Goal: Communication & Community: Ask a question

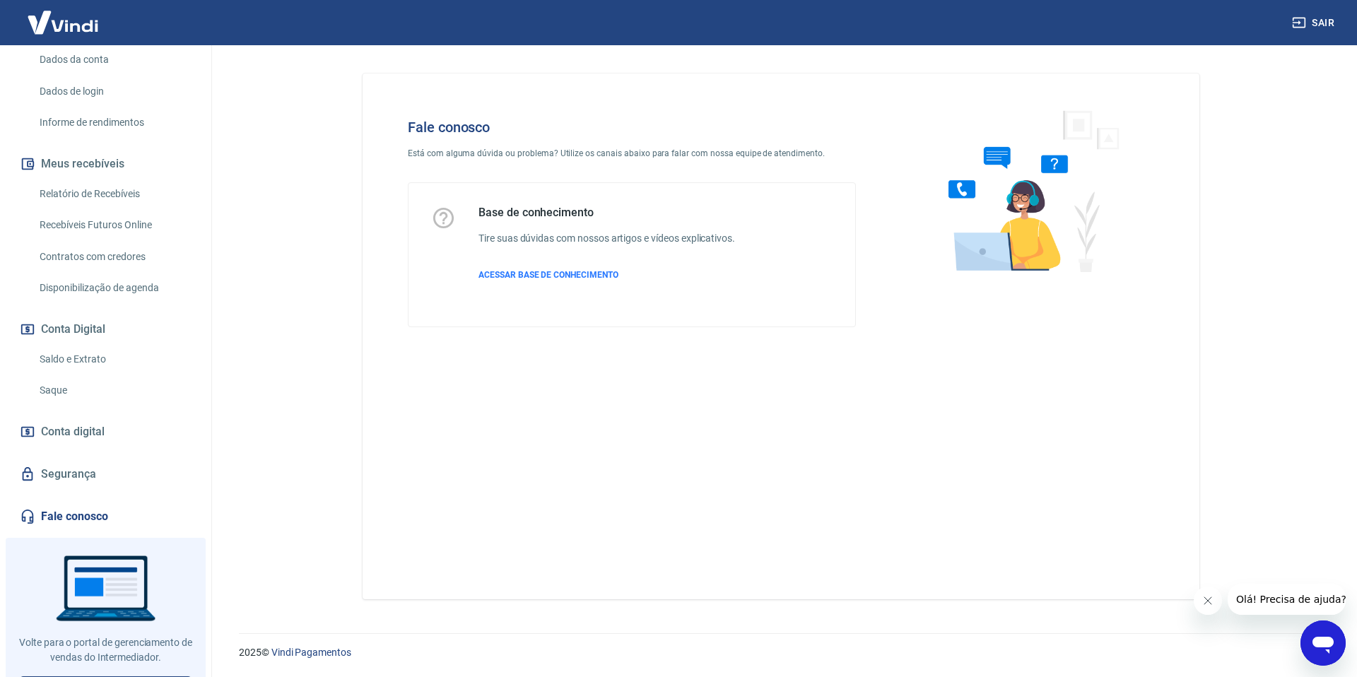
scroll to position [208, 0]
click at [84, 509] on link "Fale conosco" at bounding box center [105, 514] width 177 height 31
click at [553, 277] on span "ACESSAR BASE DE CONHECIMENTO" at bounding box center [548, 275] width 140 height 10
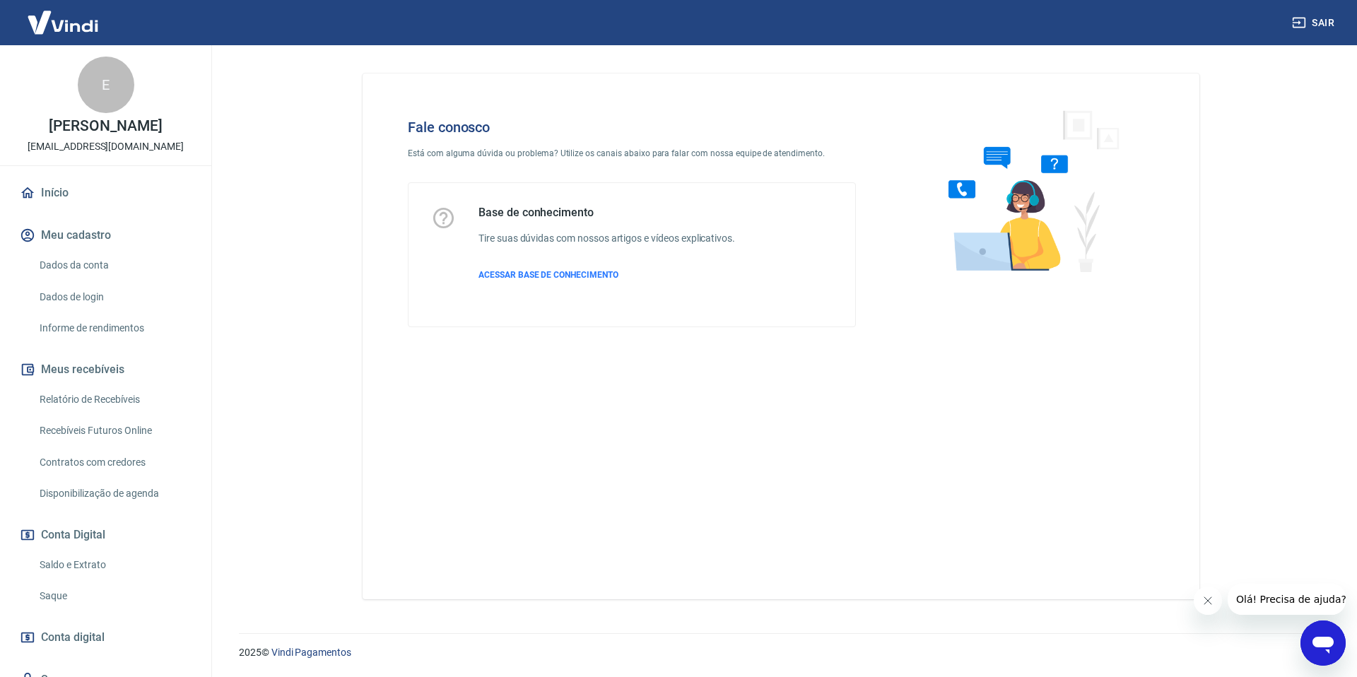
scroll to position [232, 0]
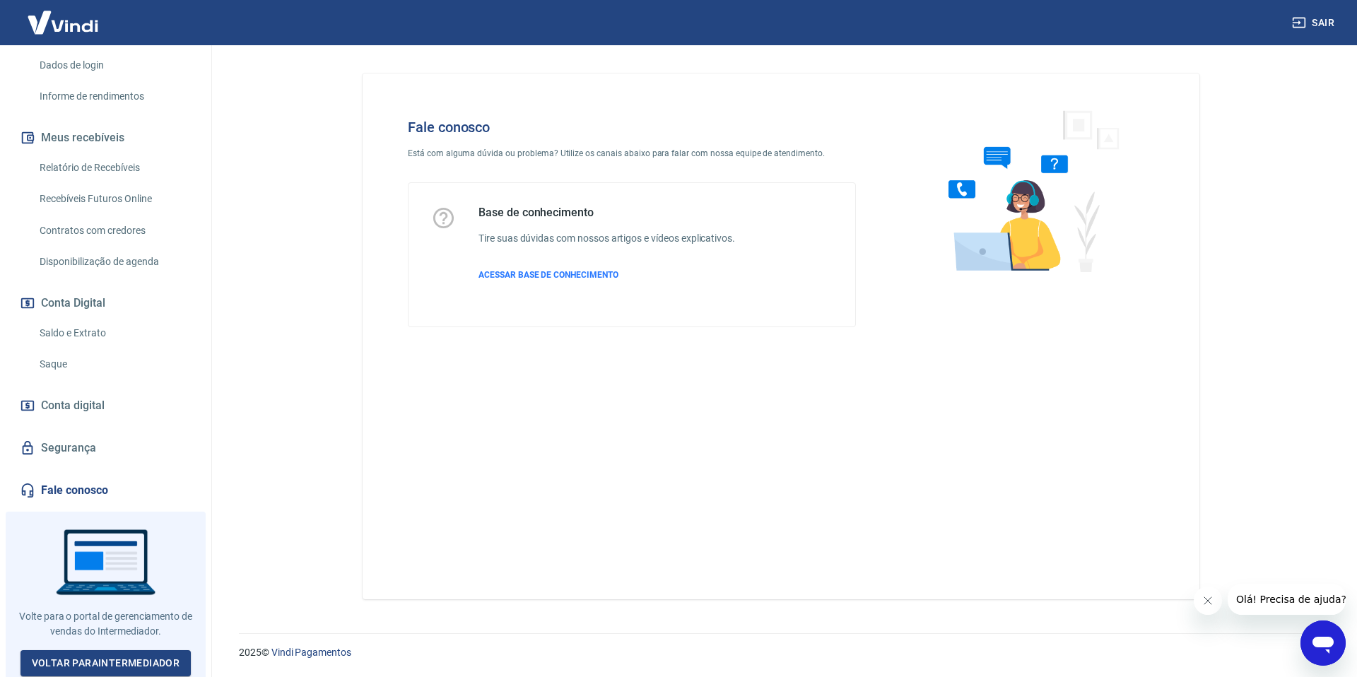
click at [75, 485] on link "Fale conosco" at bounding box center [105, 490] width 177 height 31
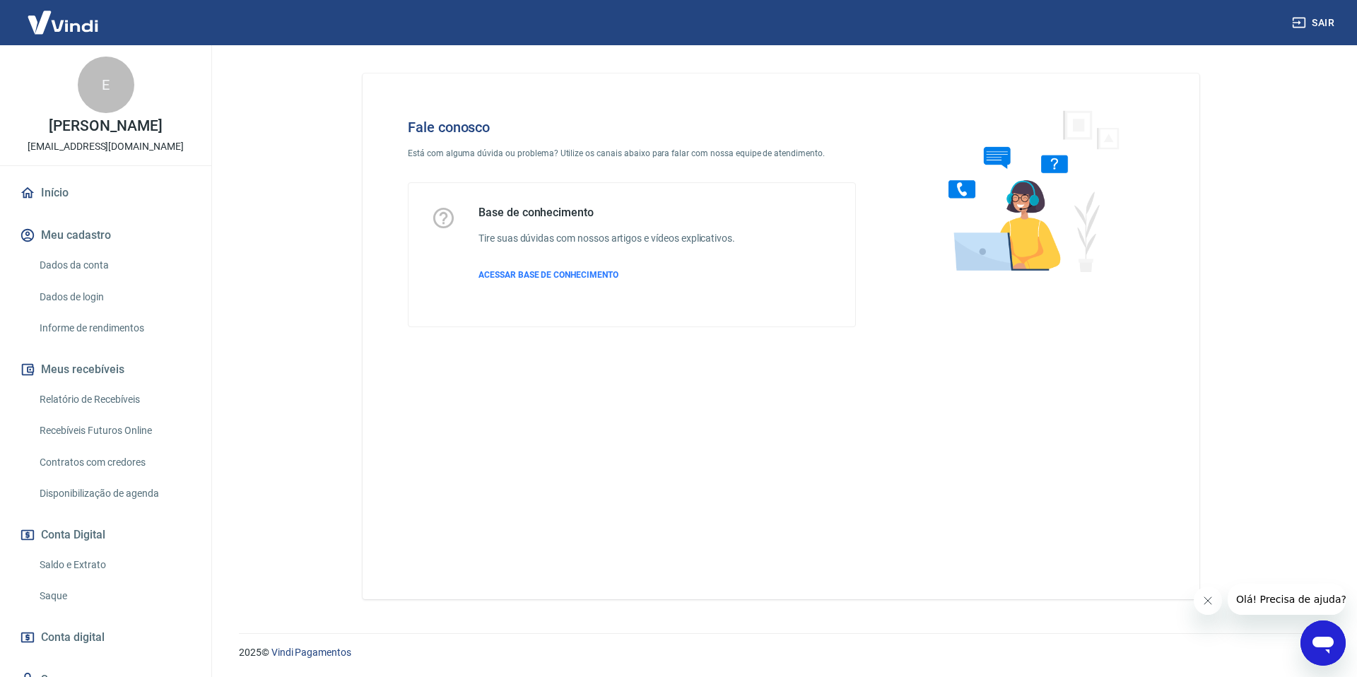
click at [1323, 633] on icon "Open messaging window" at bounding box center [1322, 642] width 25 height 25
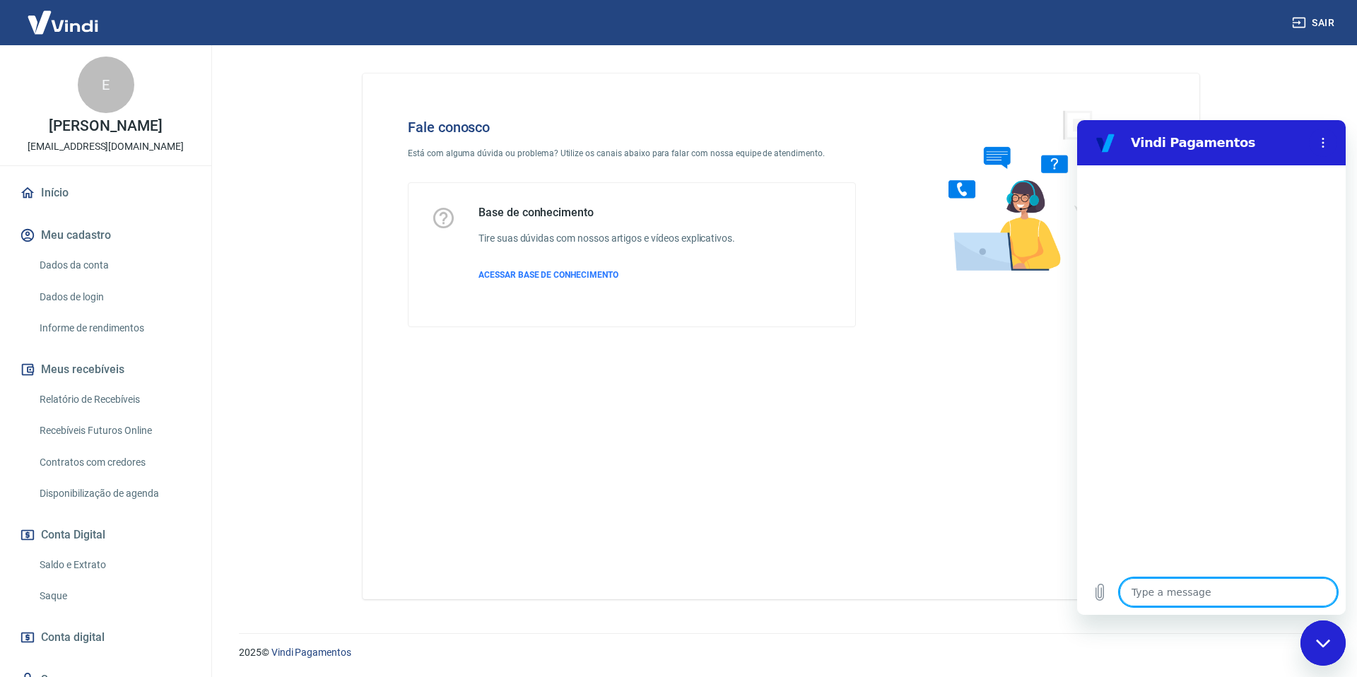
click at [1177, 591] on textarea at bounding box center [1228, 592] width 218 height 28
type textarea "a"
type textarea "x"
type textarea "ab"
type textarea "x"
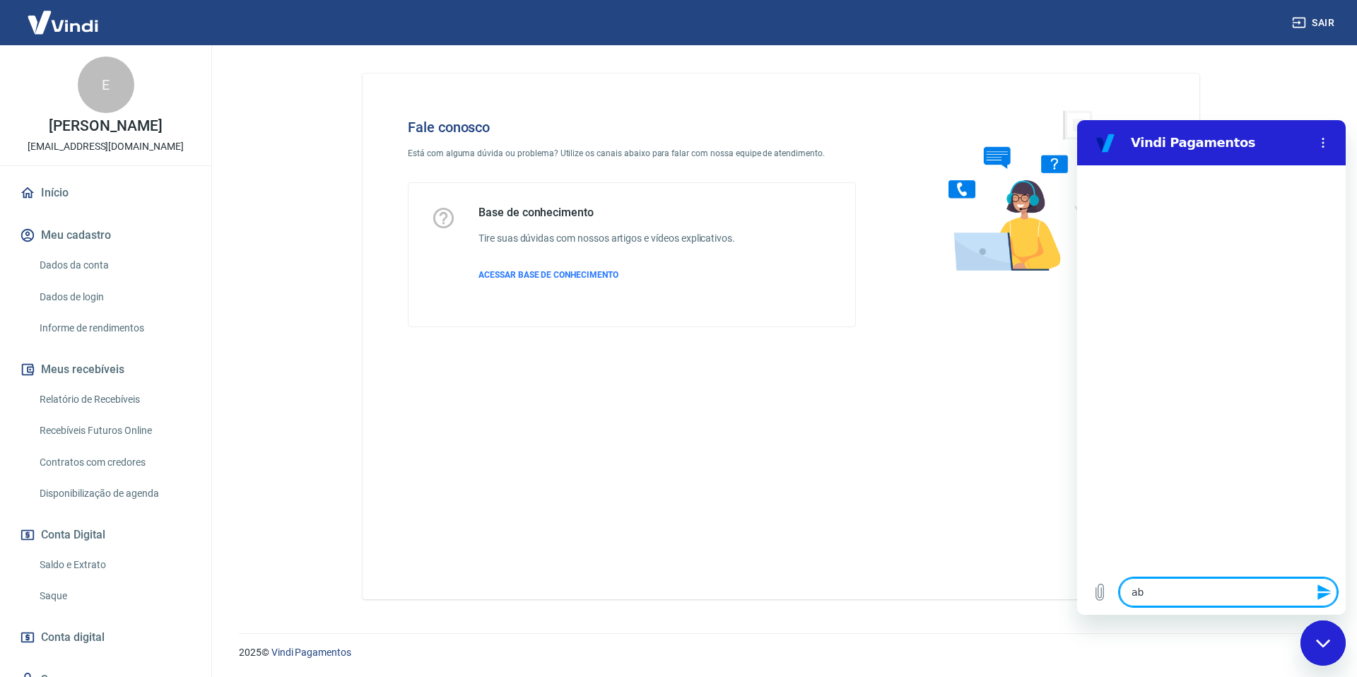
type textarea "abr"
type textarea "x"
type textarea "abri"
type textarea "x"
type textarea "abrir"
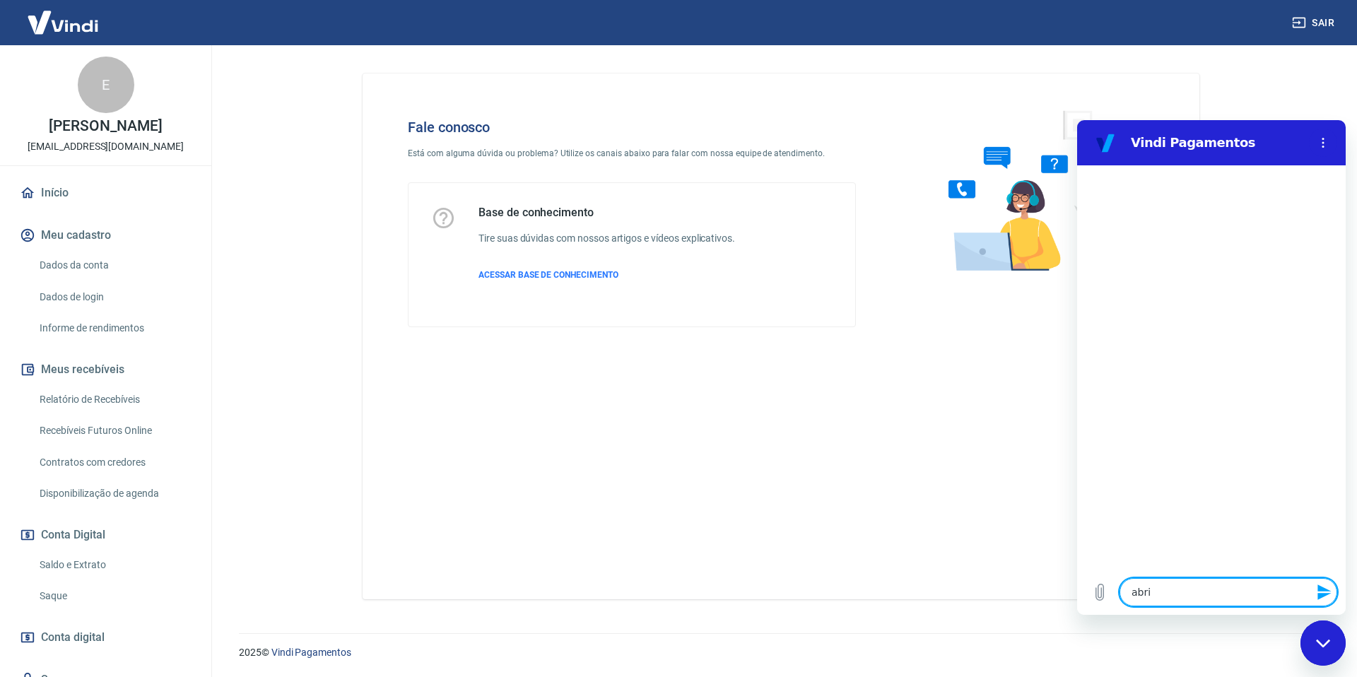
type textarea "x"
type textarea "abrir"
type textarea "x"
type textarea "abrir c"
type textarea "x"
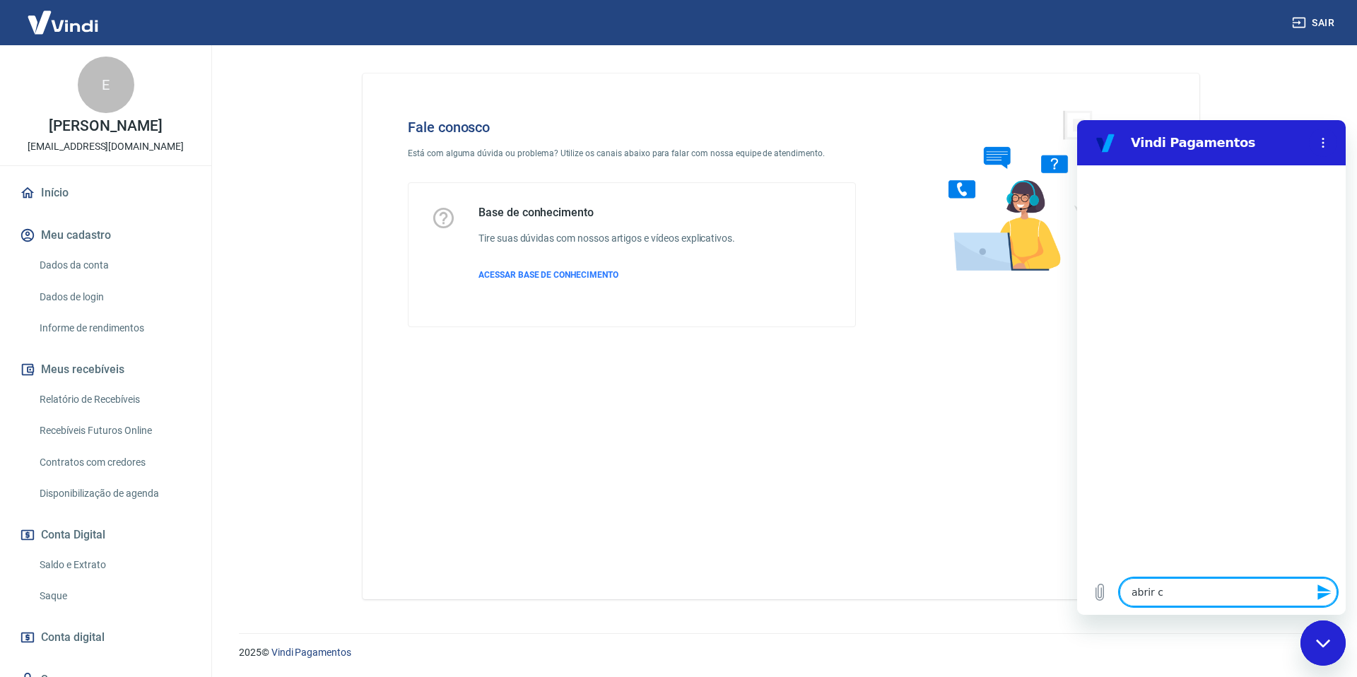
type textarea "abrir ch"
type textarea "x"
type textarea "abrir cha"
type textarea "x"
type textarea "abrir cham"
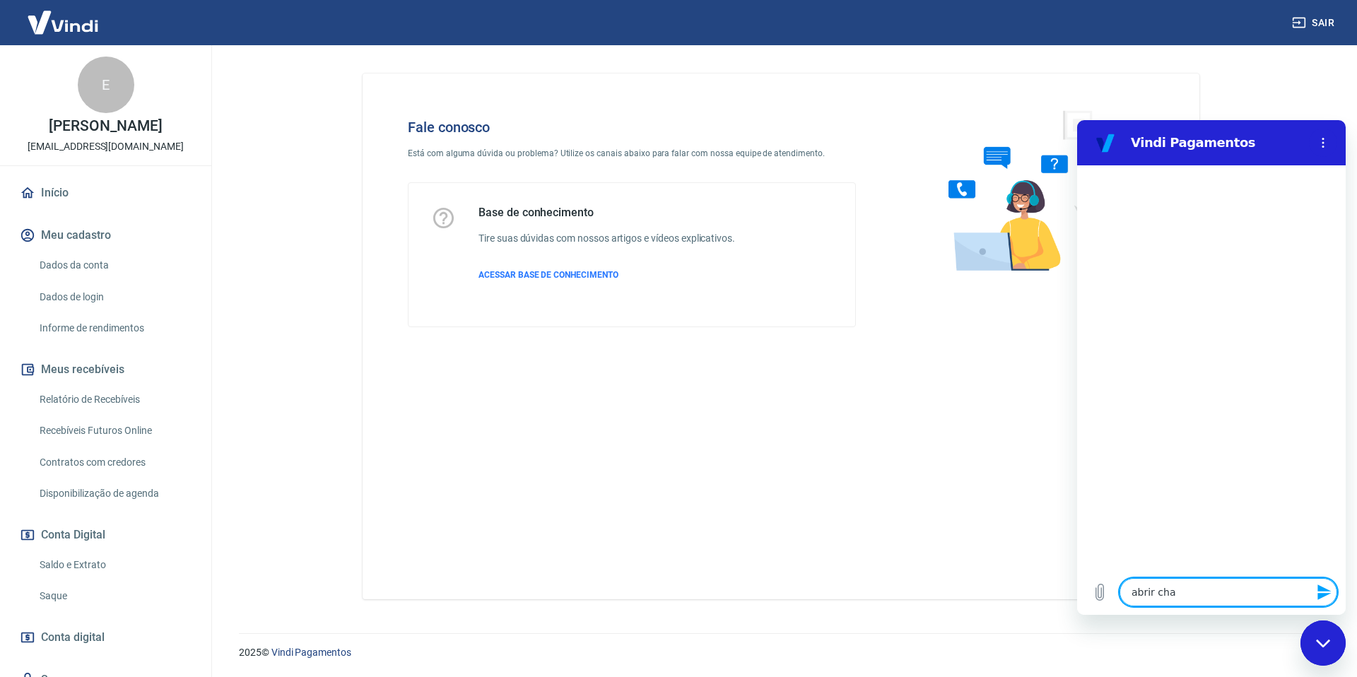
type textarea "x"
type textarea "abrir chama"
type textarea "x"
type textarea "abrir chamad"
type textarea "x"
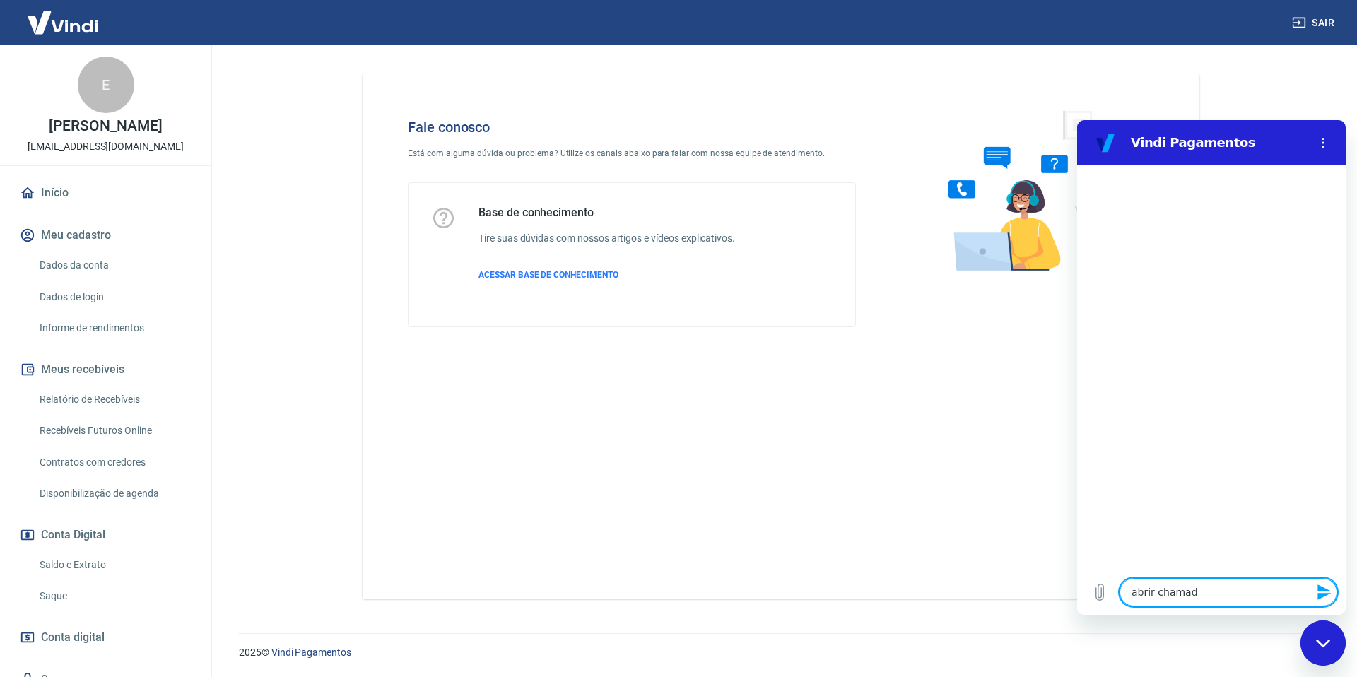
type textarea "abrir chamado"
type textarea "x"
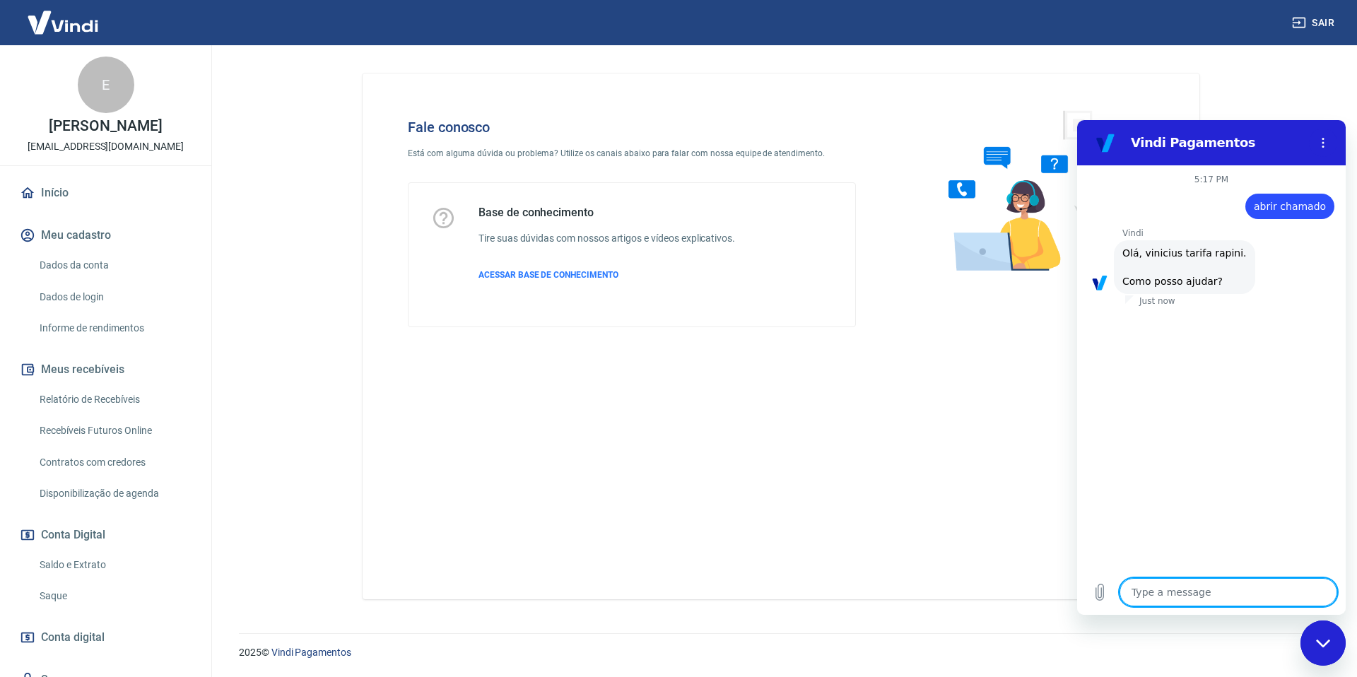
scroll to position [33, 0]
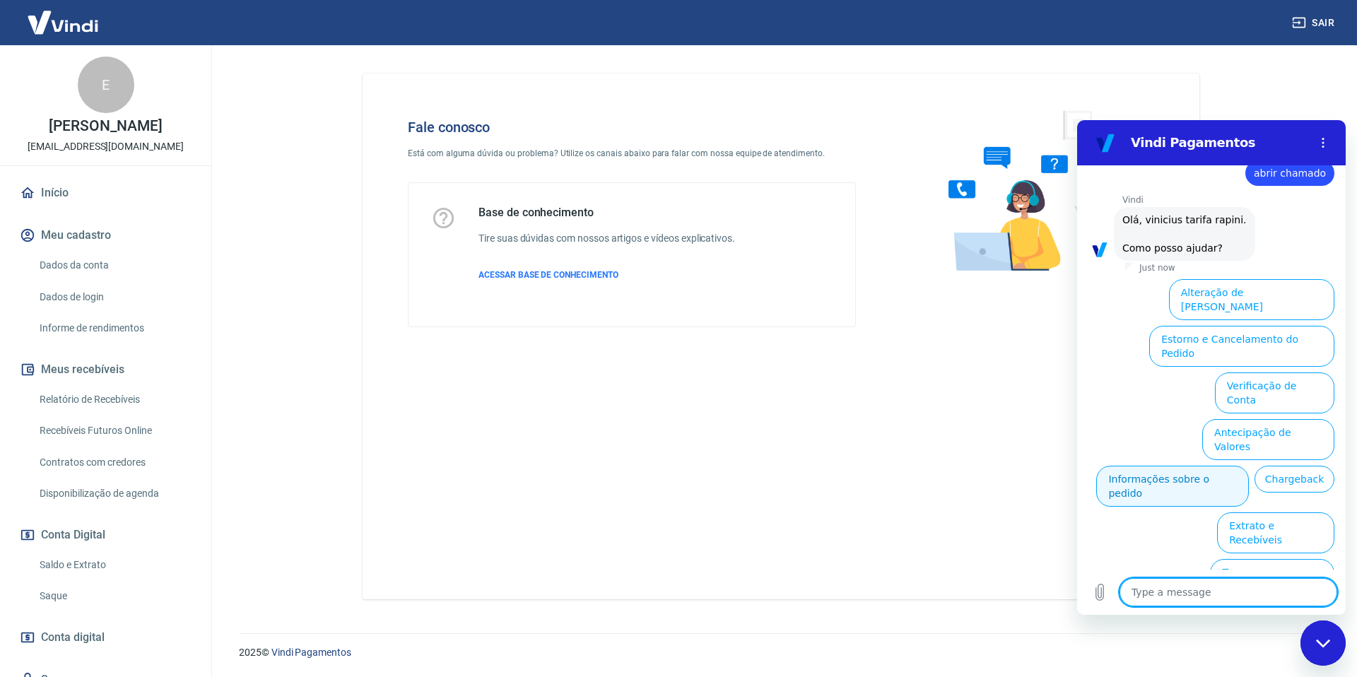
click at [1227, 466] on button "Informações sobre o pedido" at bounding box center [1172, 486] width 153 height 41
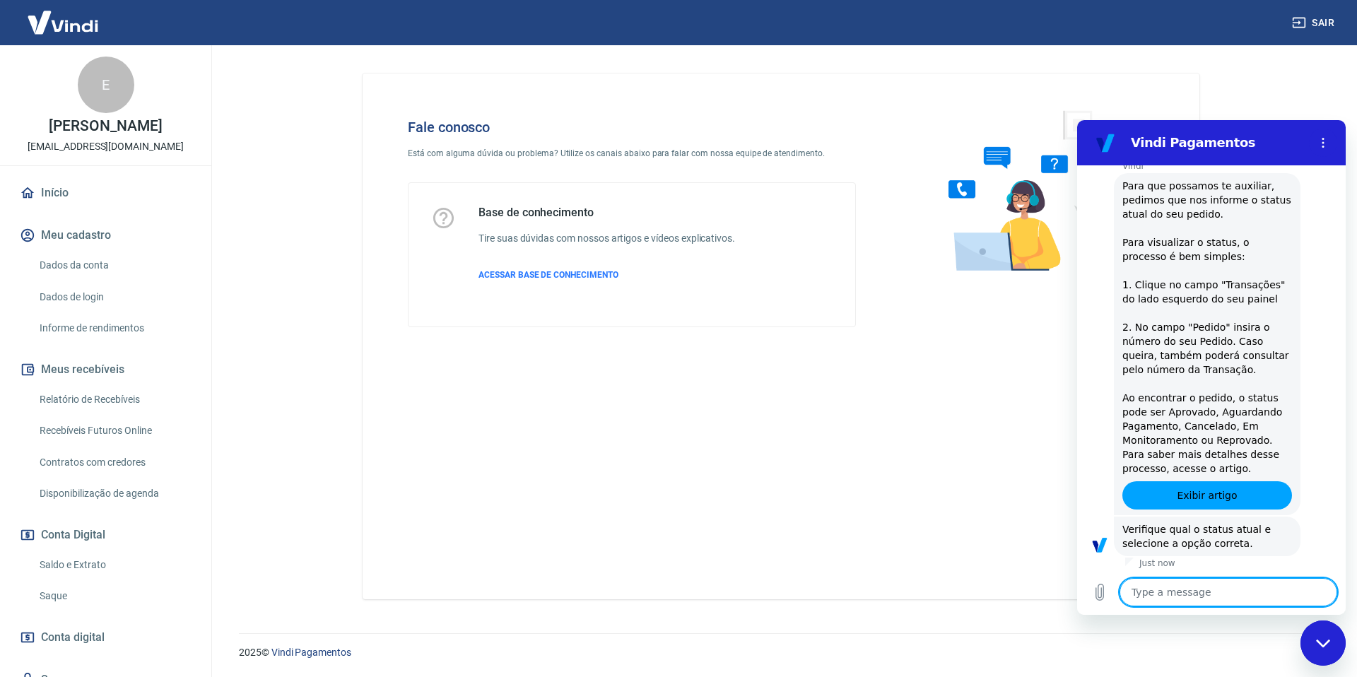
scroll to position [276, 0]
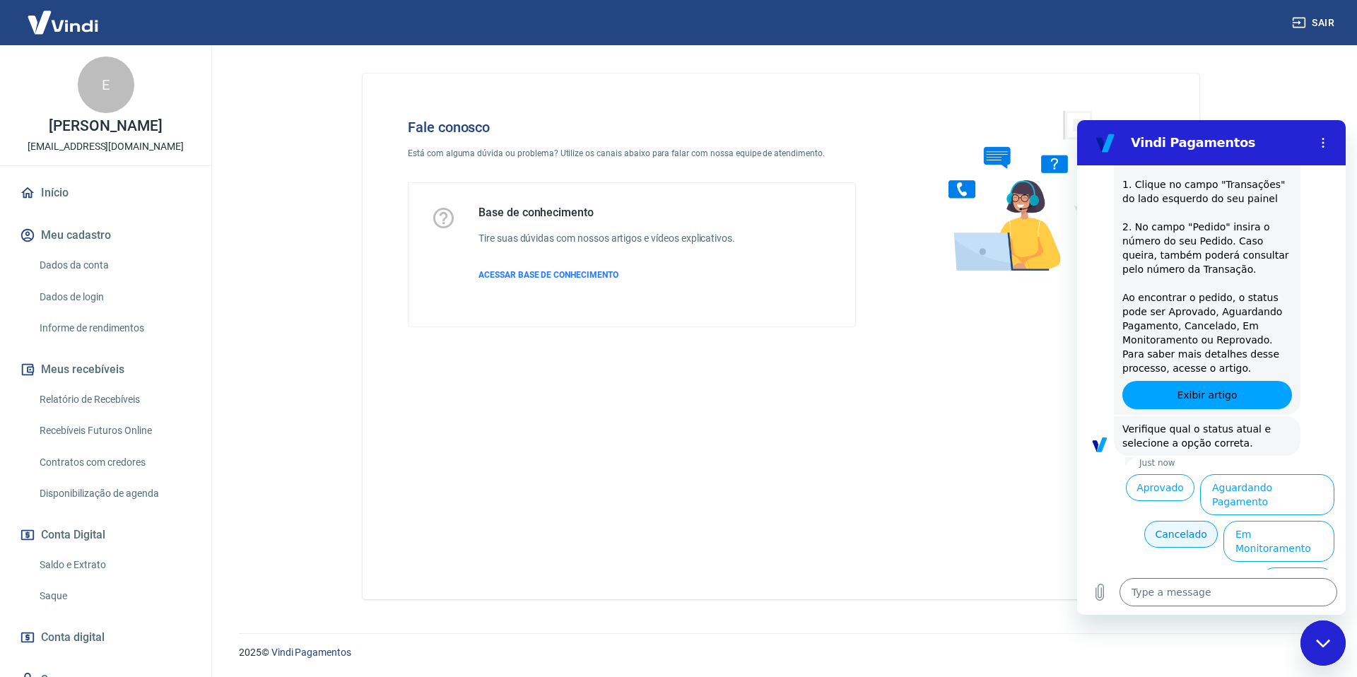
click at [1169, 524] on button "Cancelado" at bounding box center [1180, 534] width 73 height 27
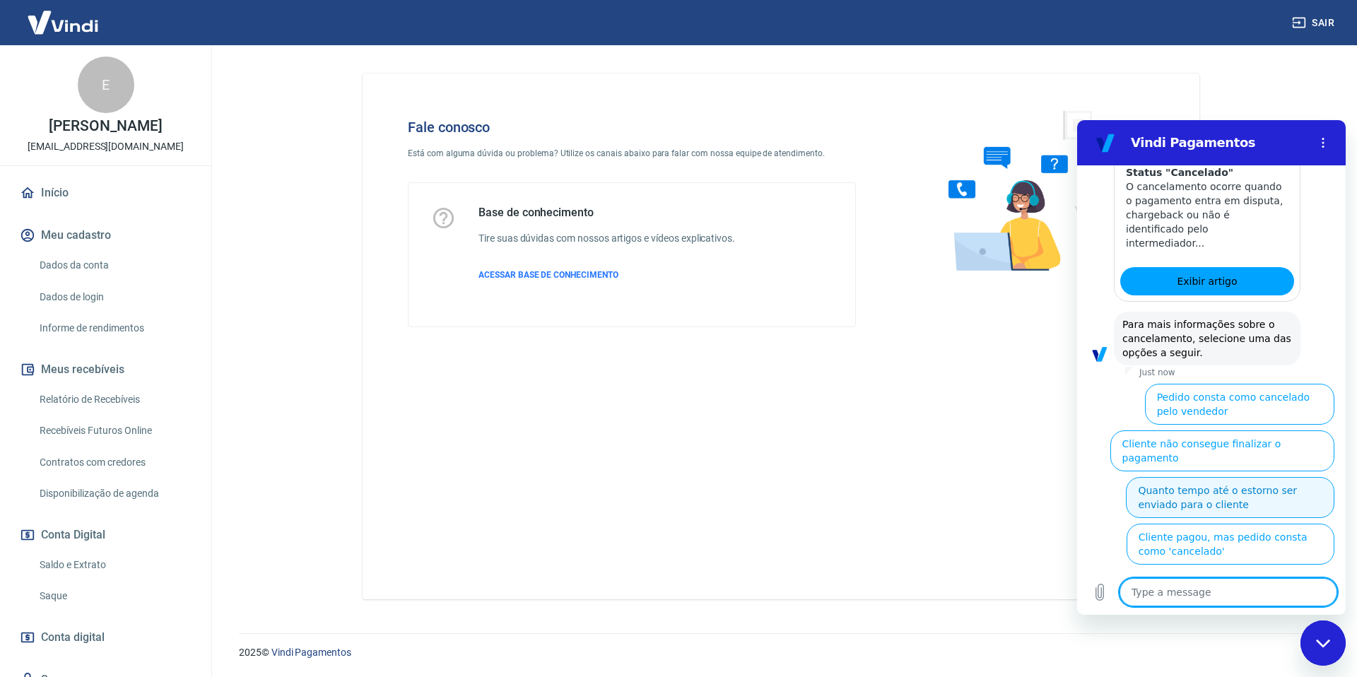
scroll to position [953, 0]
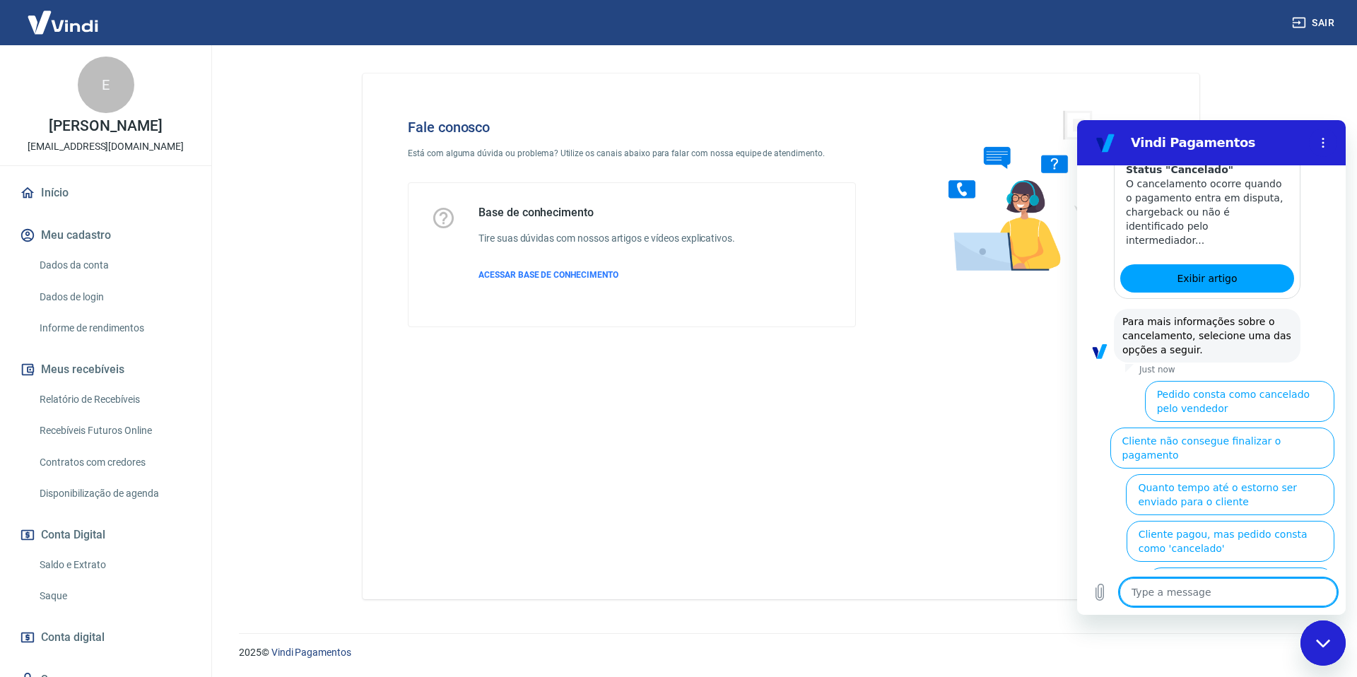
click at [1198, 567] on button "Por que a transação está cancelada" at bounding box center [1240, 587] width 187 height 41
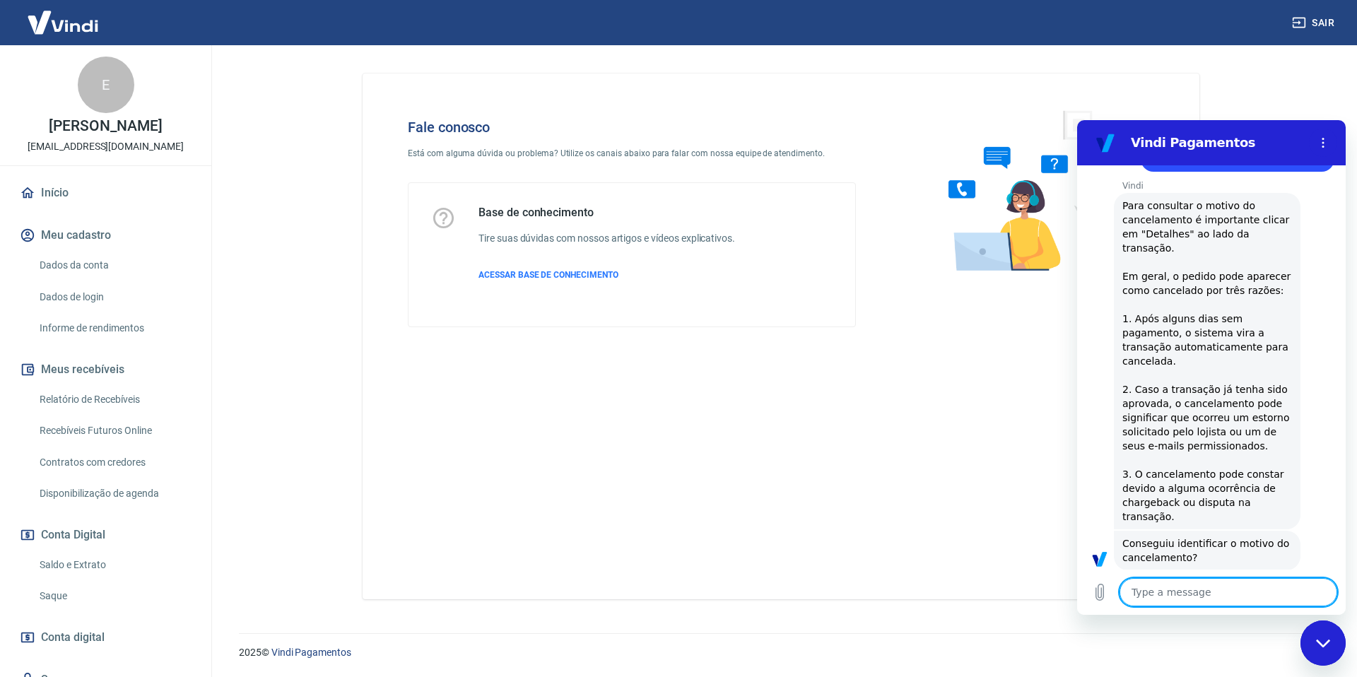
scroll to position [1213, 0]
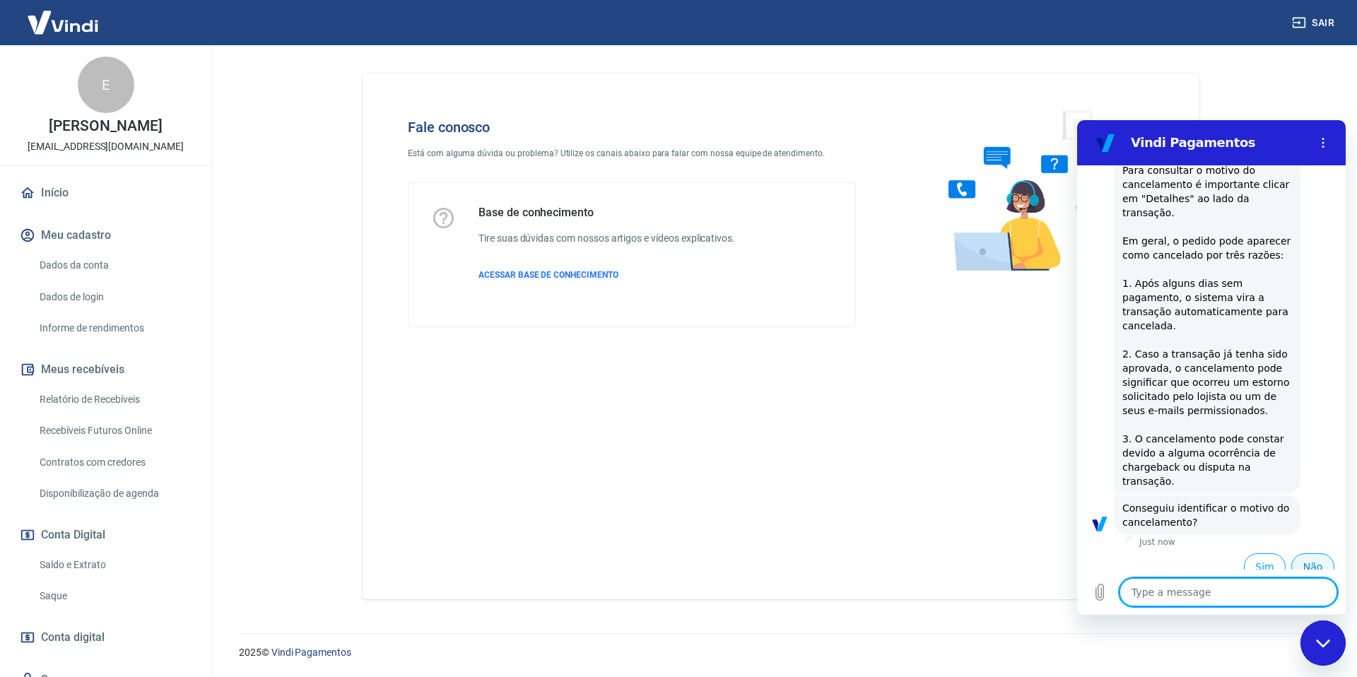
click at [1294, 557] on button "Não" at bounding box center [1312, 566] width 43 height 27
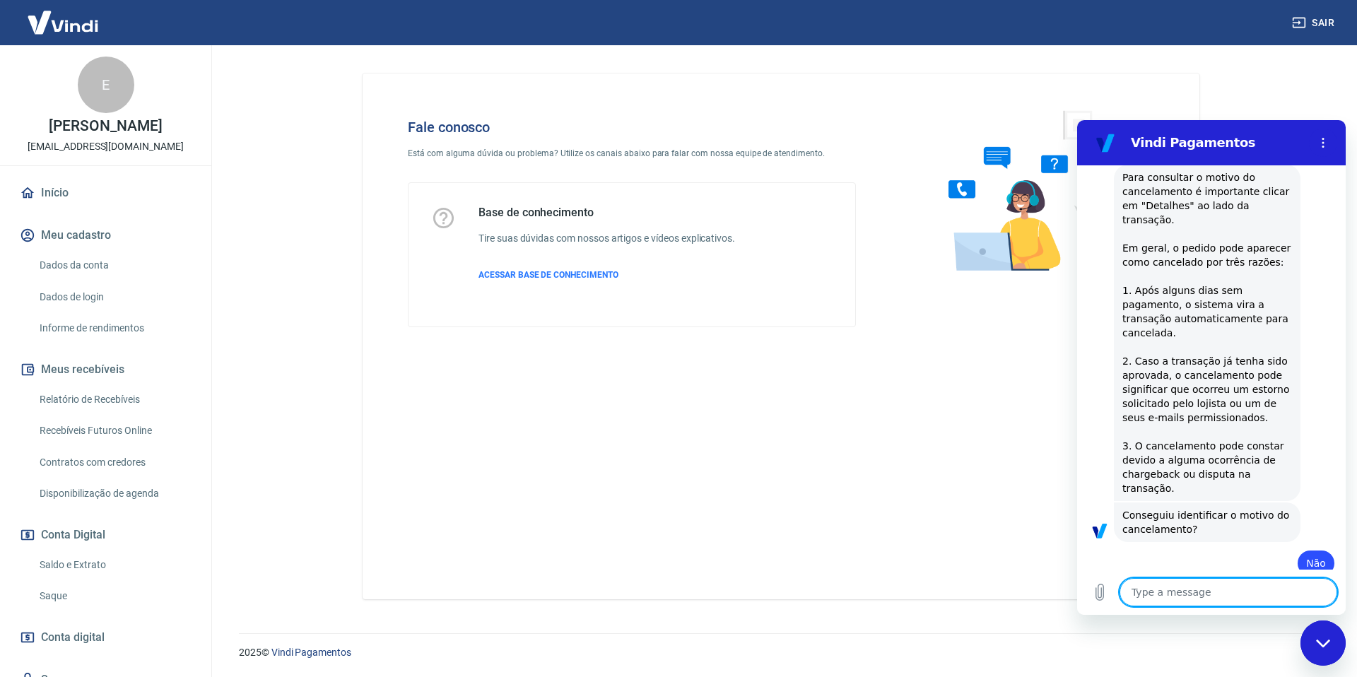
type textarea "x"
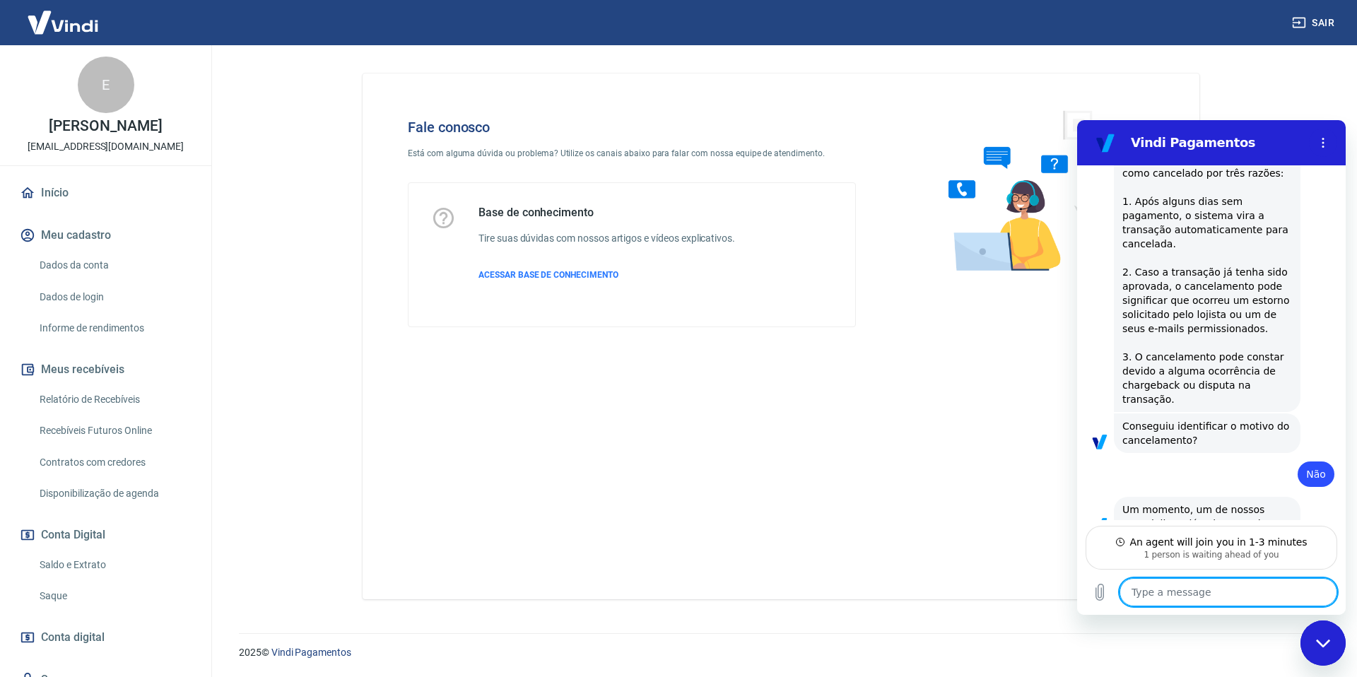
scroll to position [1314, 0]
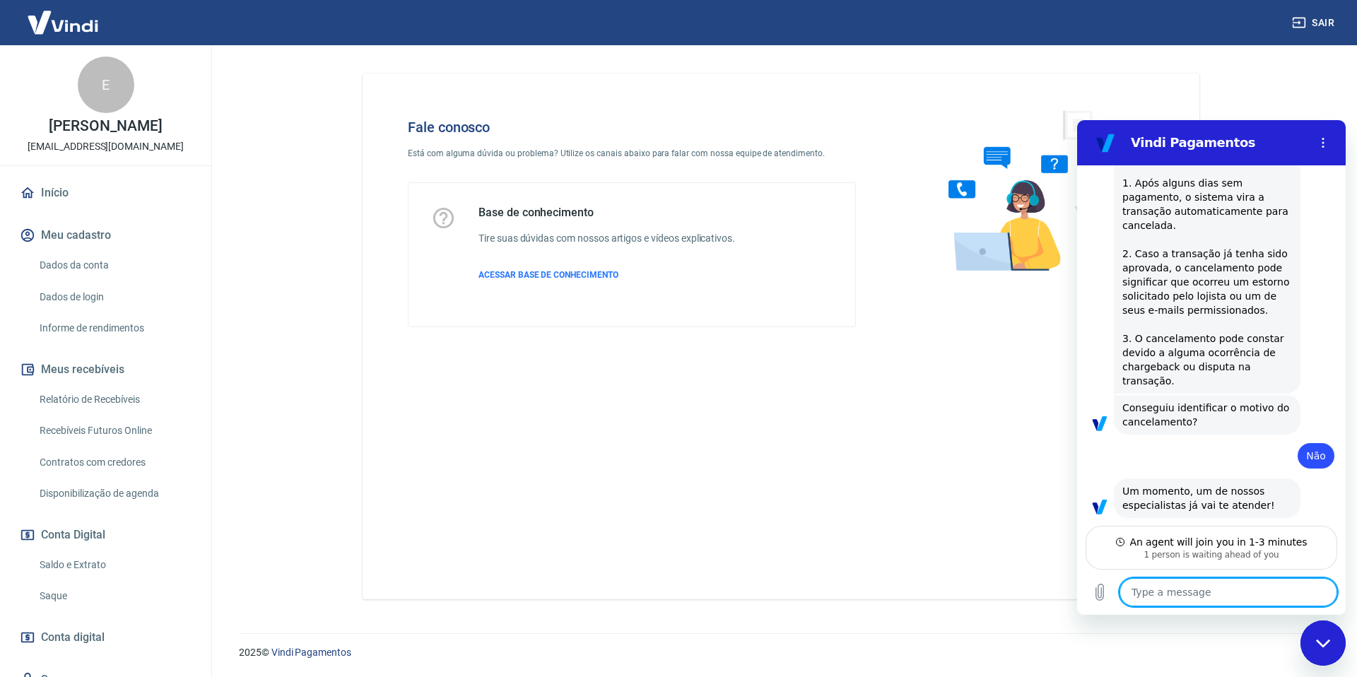
click at [1204, 595] on textarea at bounding box center [1228, 592] width 218 height 28
click at [1168, 590] on textarea at bounding box center [1228, 592] width 218 height 28
paste textarea "2321"
type textarea "2321"
type textarea "x"
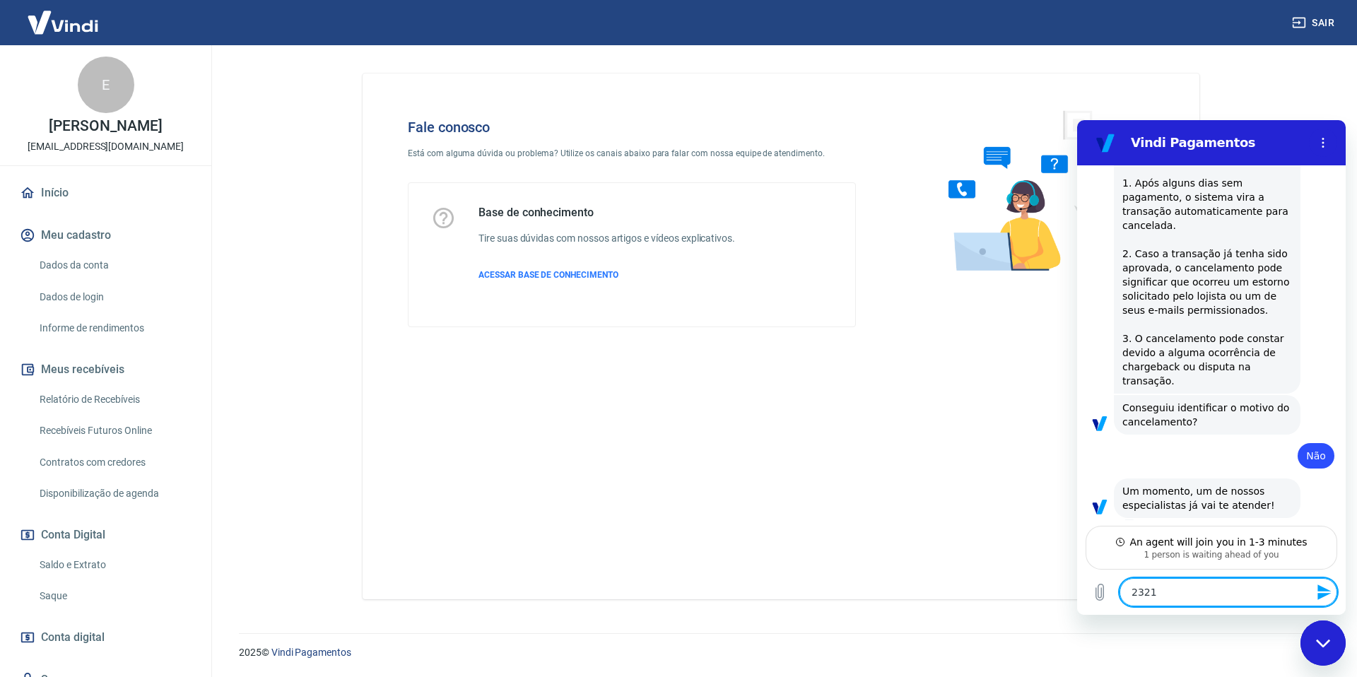
type textarea "2321"
type textarea "x"
type textarea "2321 /"
type textarea "x"
type textarea "2321 /"
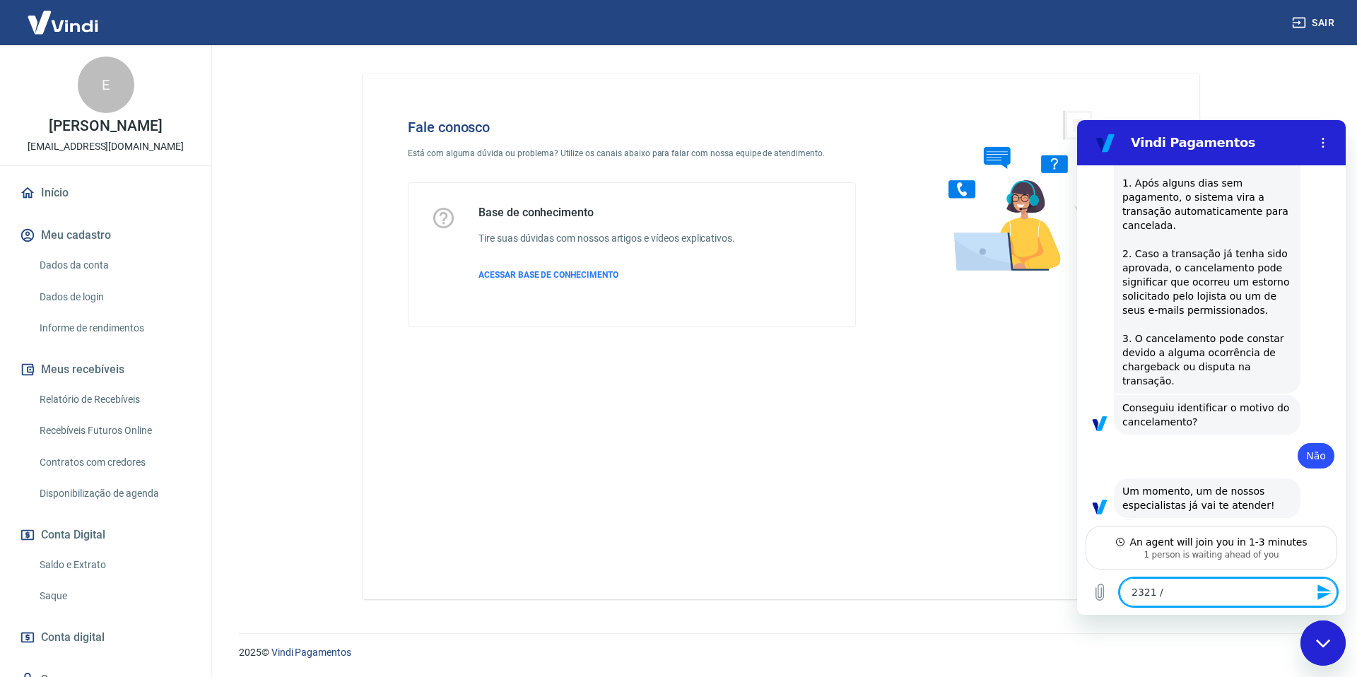
type textarea "x"
paste textarea "2311"
type textarea "2321 / 2311"
type textarea "x"
type textarea "2321 / 2311"
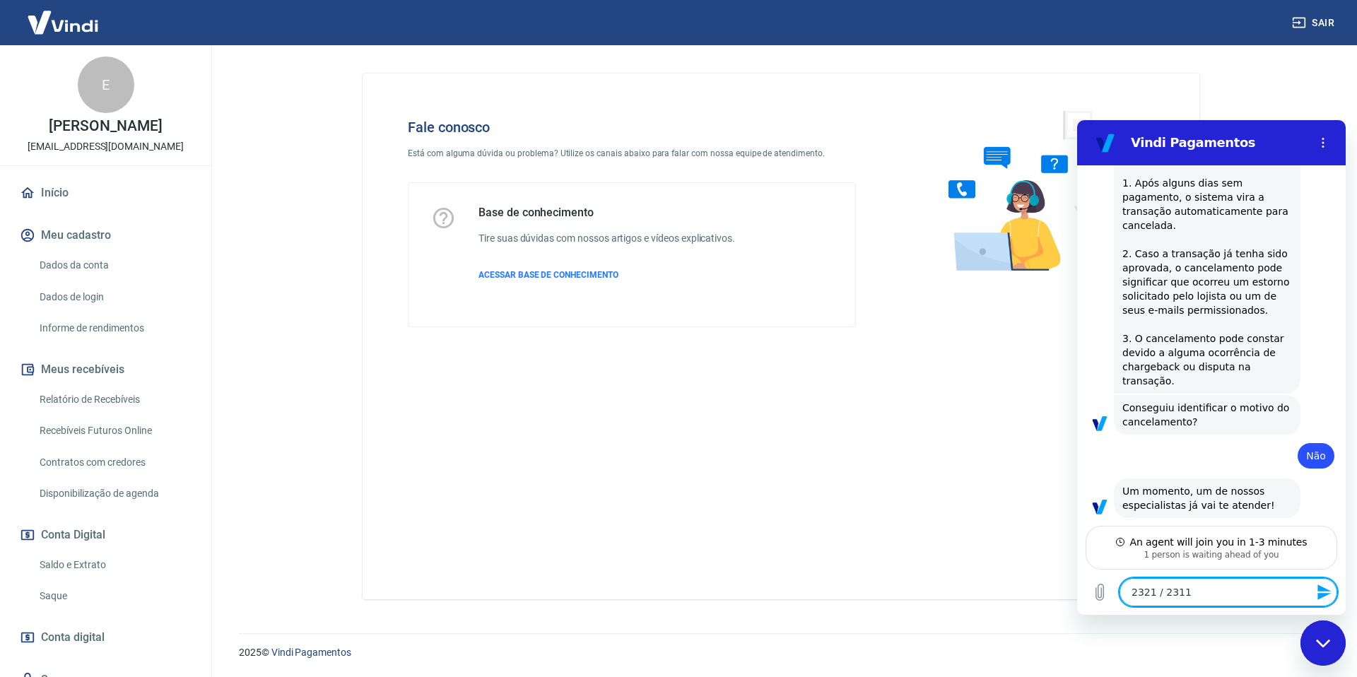
type textarea "x"
type textarea "2321 / 2311 /"
type textarea "x"
type textarea "2321 / 2311 /"
type textarea "x"
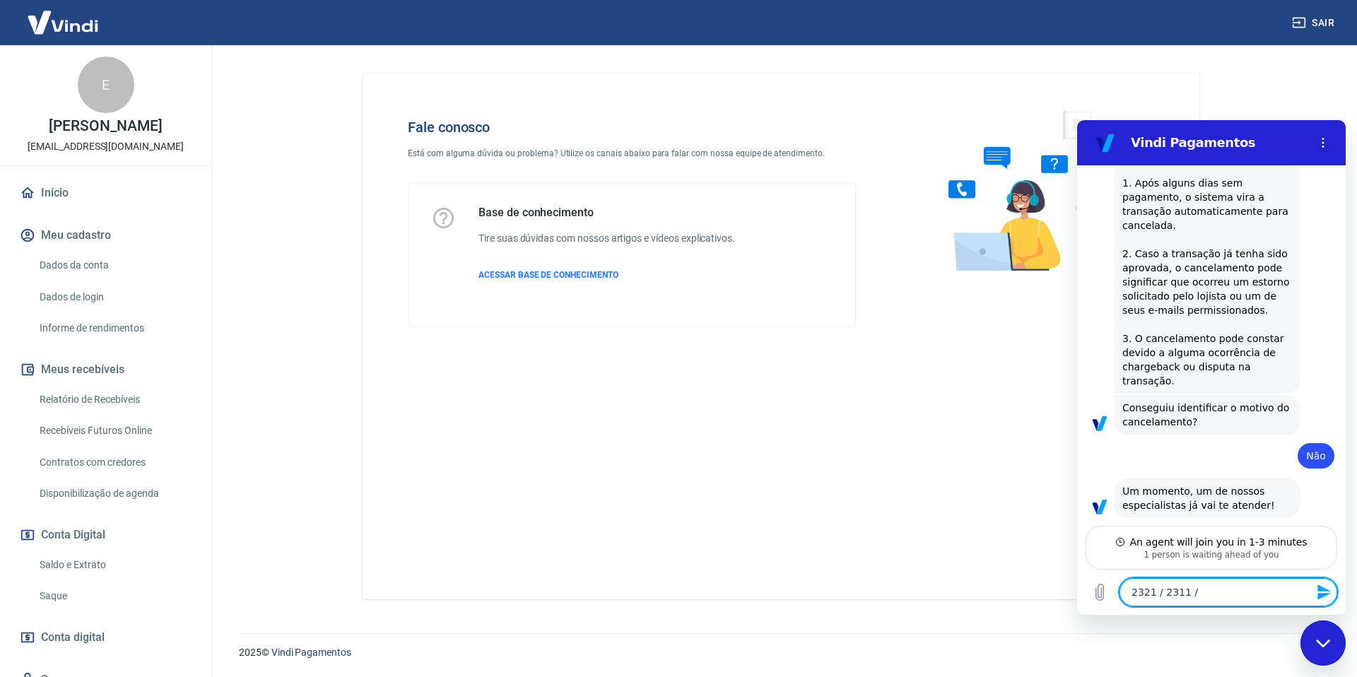
type textarea "2321 / 2311 / 2"
type textarea "x"
type textarea "2321 / 2311 / 23"
type textarea "x"
type textarea "2321 / 2311 / 230"
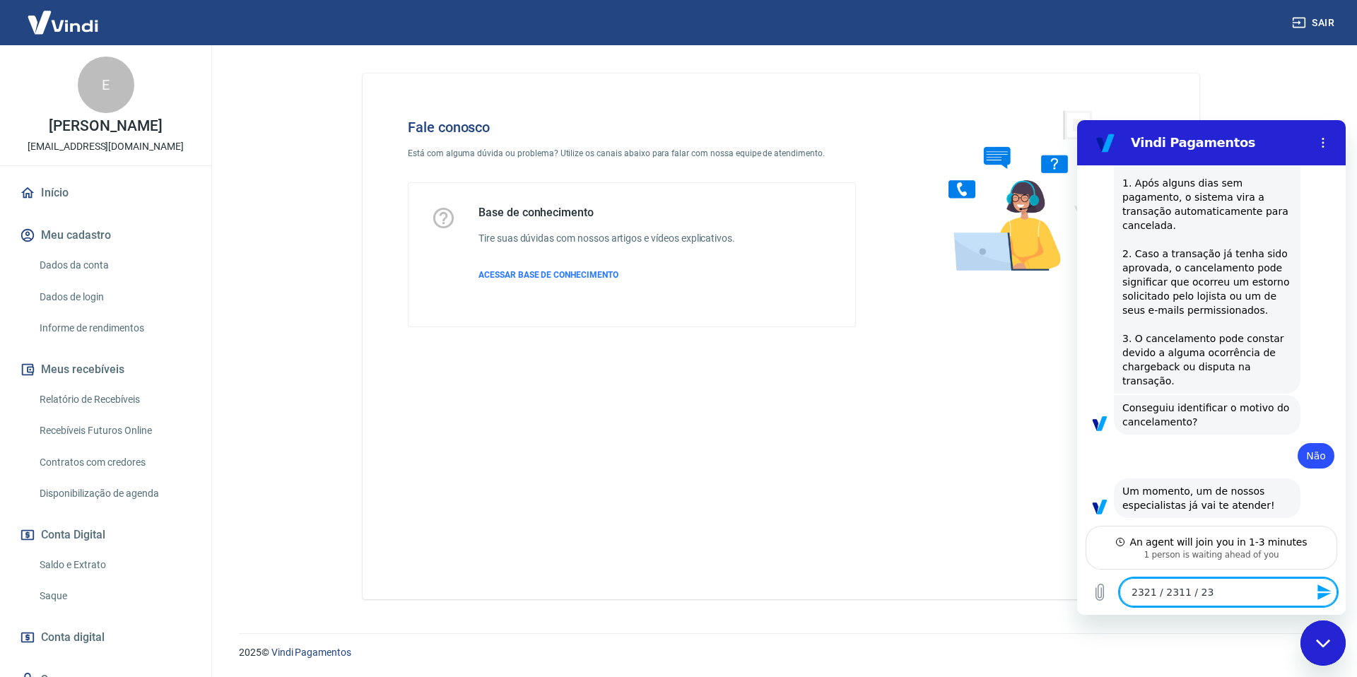
type textarea "x"
type textarea "2321 / 2311 / 2308"
type textarea "x"
type textarea "2321 / 2311 / 2308n"
type textarea "x"
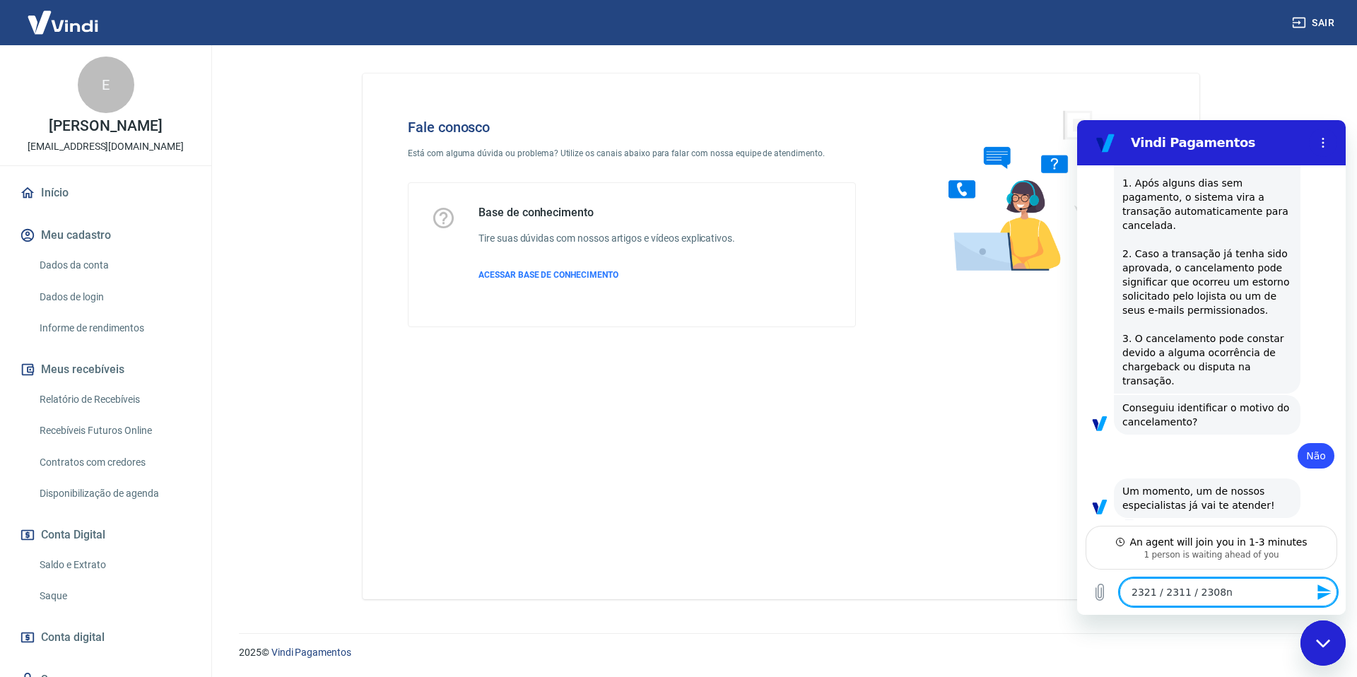
type textarea "2321 / 2311 / 2308"
type textarea "x"
type textarea "2321 / 2311 / 2308"
type textarea "x"
type textarea "2321 / 2311 / 2308 /"
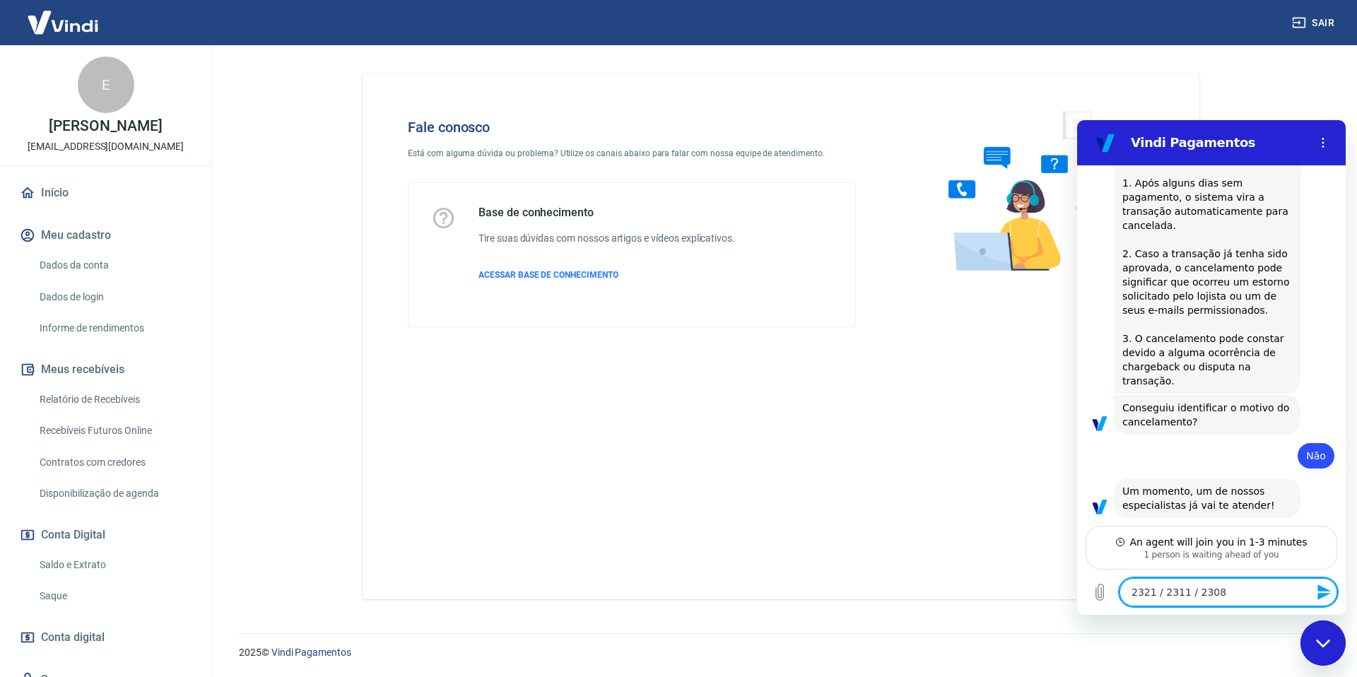
type textarea "x"
type textarea "2321 / 2311 / 2308 /"
type textarea "x"
type textarea "2321 / 2311 / 2308 / 2"
type textarea "x"
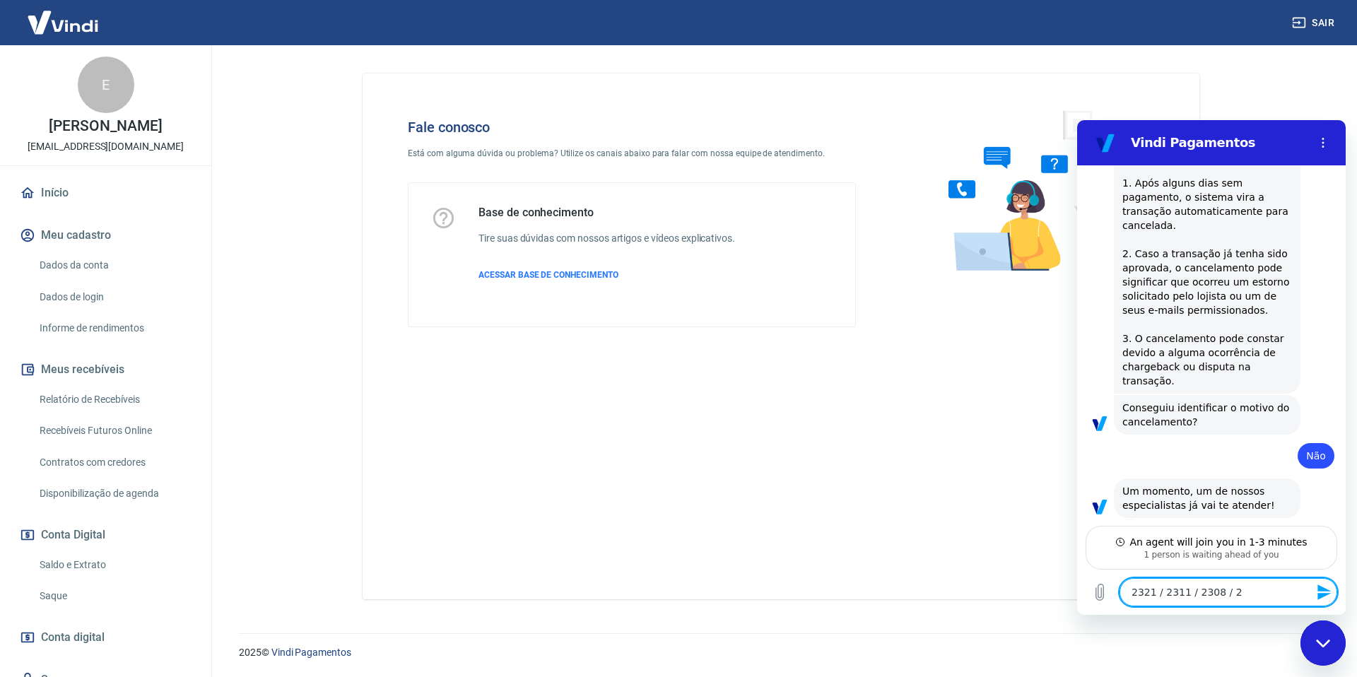
type textarea "2321 / 2311 / 2308 / 23"
type textarea "x"
type textarea "2321 / 2311 / 2308 / 230"
type textarea "x"
type textarea "2321 / 2311 / 2308 / 2307"
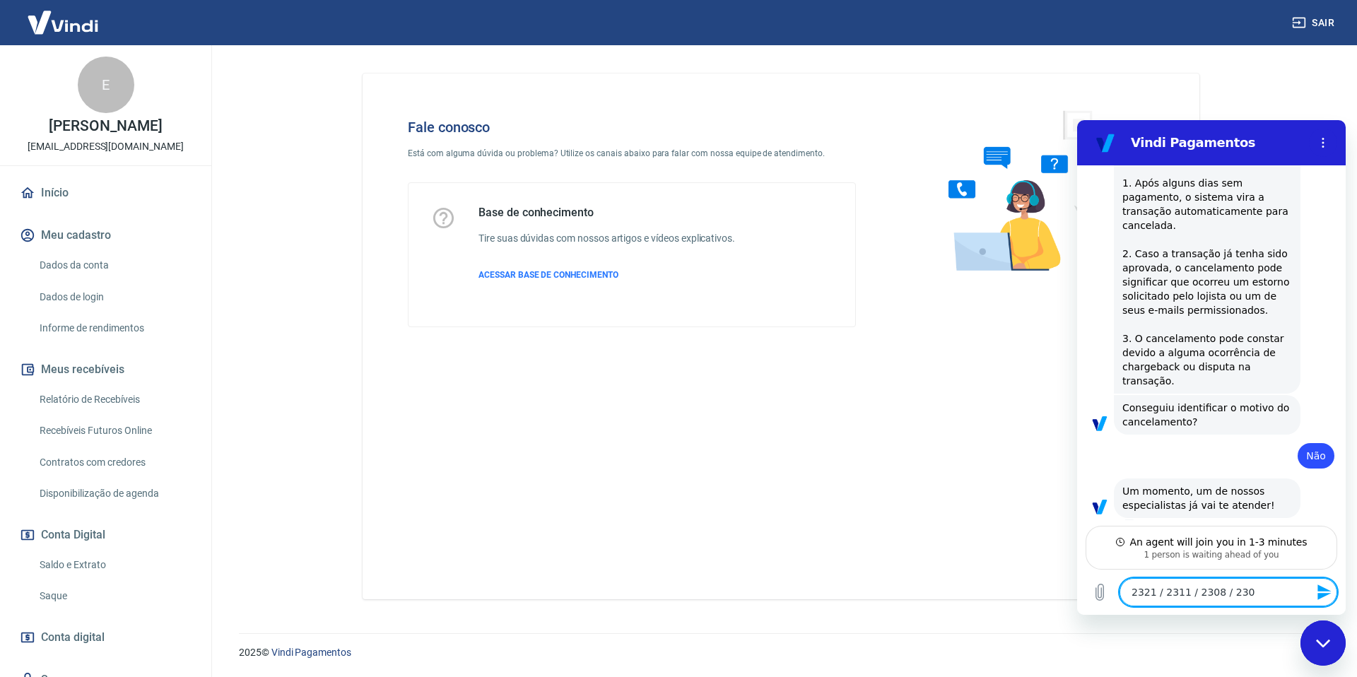
type textarea "x"
type textarea "2321 / 2311 / 2308 / 2307"
type textarea "x"
type textarea "2321 / 2311 / 2308 / 2307 -"
type textarea "x"
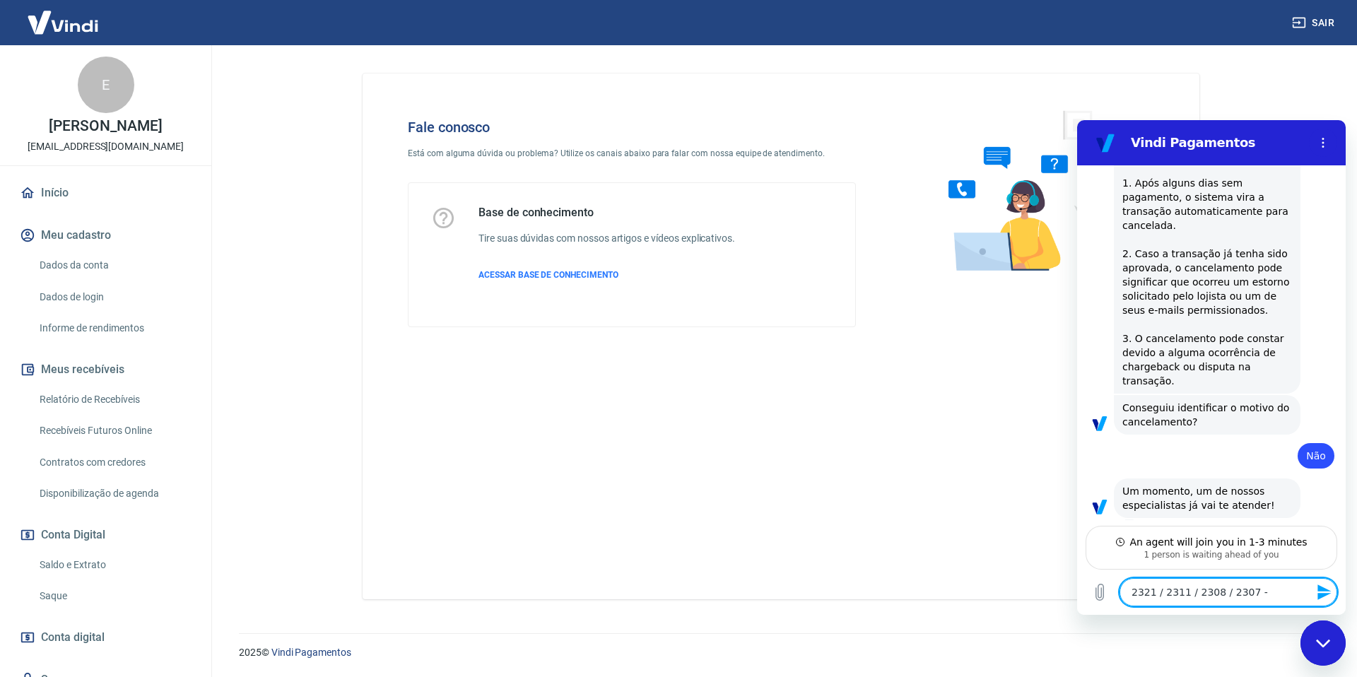
type textarea "2321 / 2311 / 2308 / 2307 -"
type textarea "x"
type textarea "2321 / 2311 / 2308 / 2307 - p"
type textarea "x"
type textarea "2321 / 2311 / 2308 / 2307 - pe"
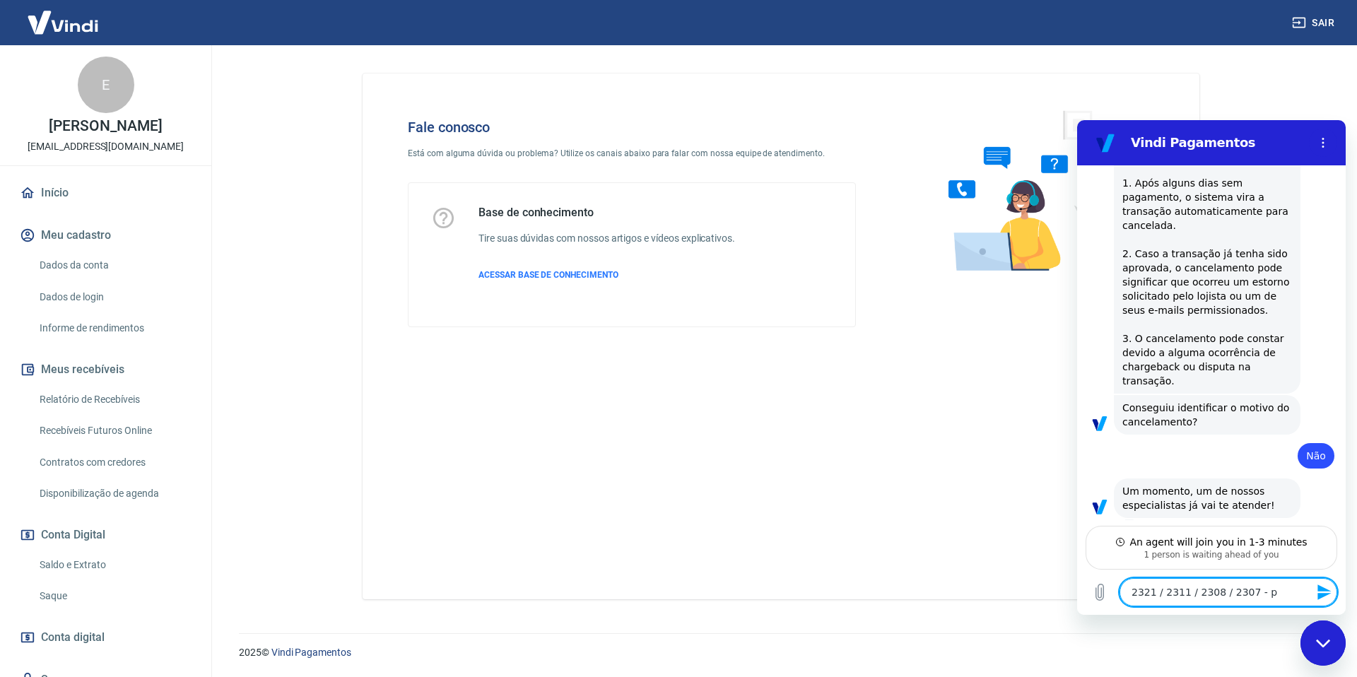
type textarea "x"
type textarea "2321 / 2311 / 2308 / 2307 - ped"
type textarea "x"
type textarea "2321 / 2311 / 2308 / 2307 - pedi"
type textarea "x"
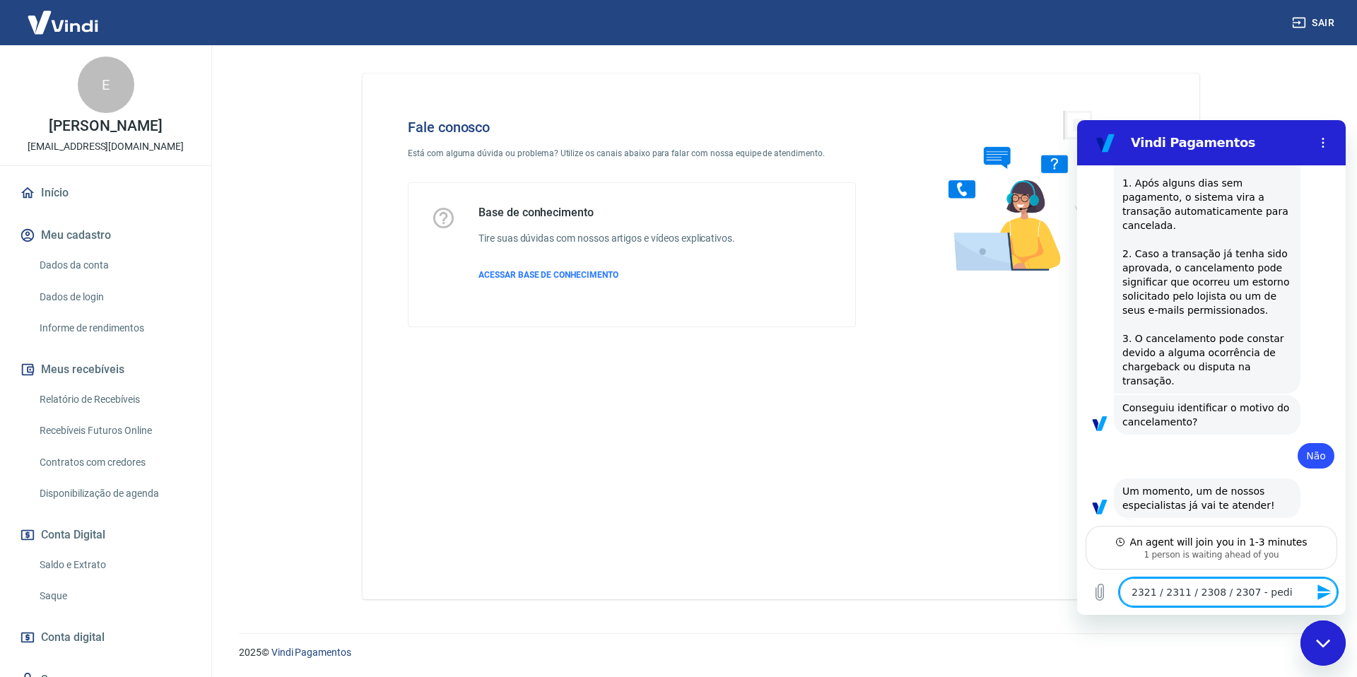
type textarea "2321 / 2311 / 2308 / 2307 - pedid"
type textarea "x"
type textarea "2321 / 2311 / 2308 / 2307 - pedido"
type textarea "x"
type textarea "2321 / 2311 / 2308 / 2307 - pedidos"
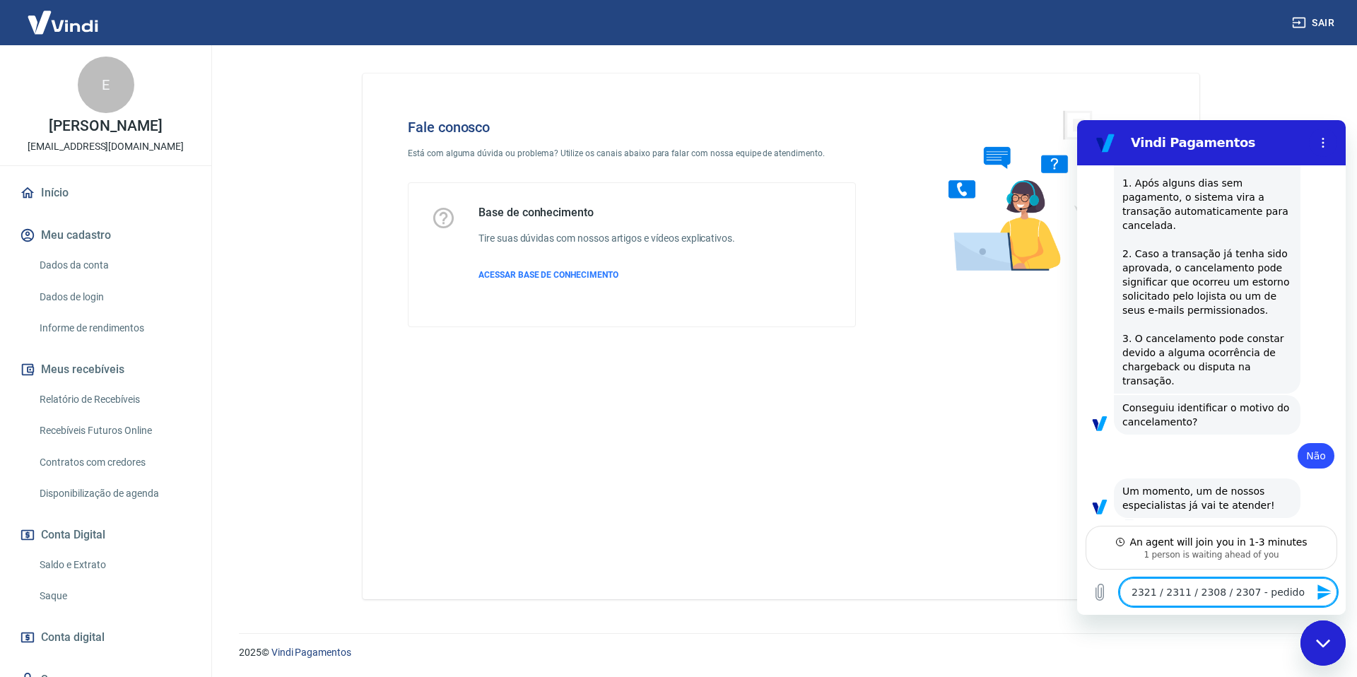
type textarea "x"
type textarea "2321 / 2311 / 2308 / 2307 - pedidos"
type textarea "x"
type textarea "2321 / 2311 / 2308 / 2307 - pedidos t"
type textarea "x"
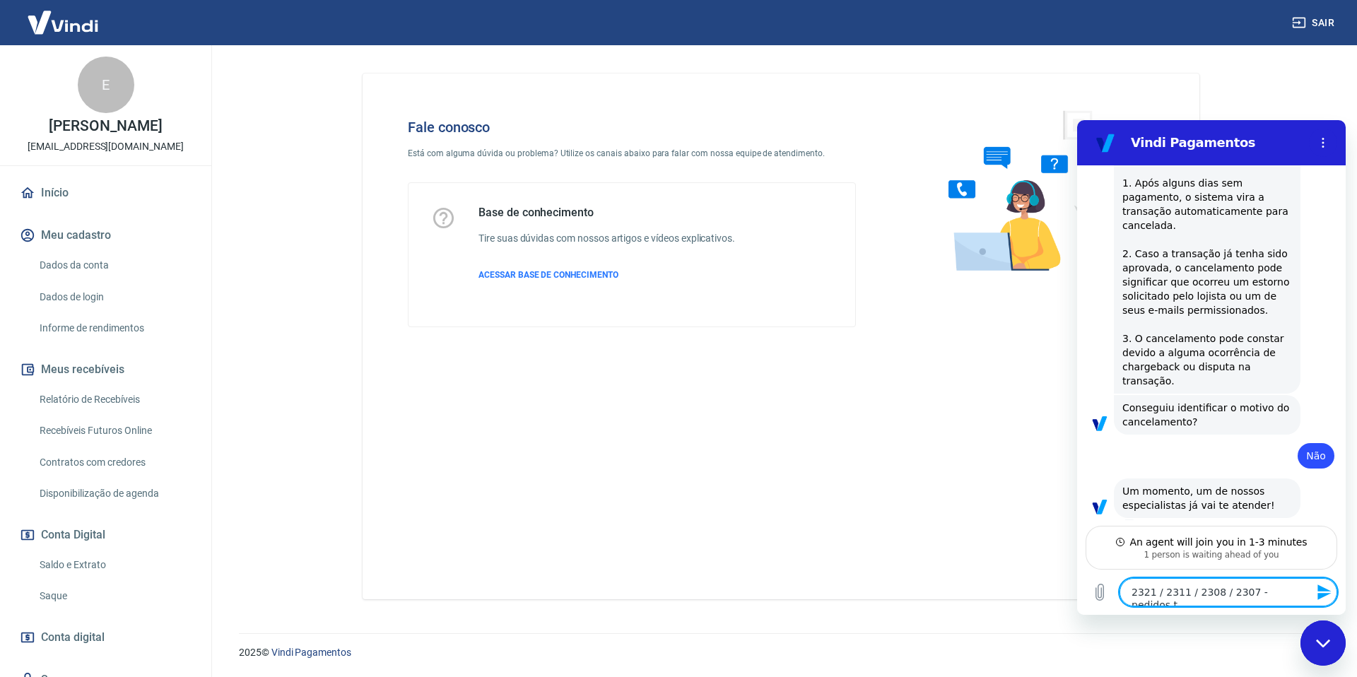
type textarea "2321 / 2311 / 2308 / 2307 - pedidos to"
type textarea "x"
type textarea "2321 / 2311 / 2308 / 2307 - pedidos tod"
type textarea "x"
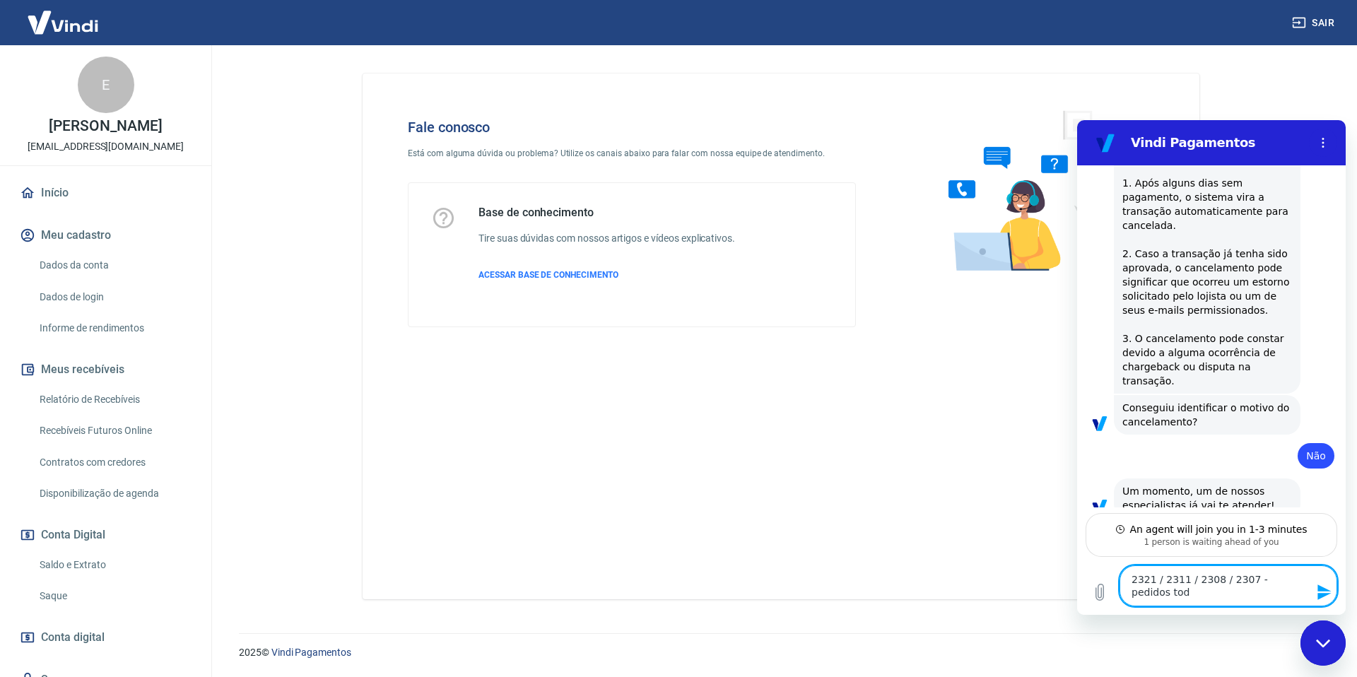
type textarea "2321 / 2311 / 2308 / 2307 - pedidos todo"
type textarea "x"
type textarea "2321 / 2311 / 2308 / 2307 - pedidos todos"
type textarea "x"
type textarea "2321 / 2311 / 2308 / 2307 - pedidos todos"
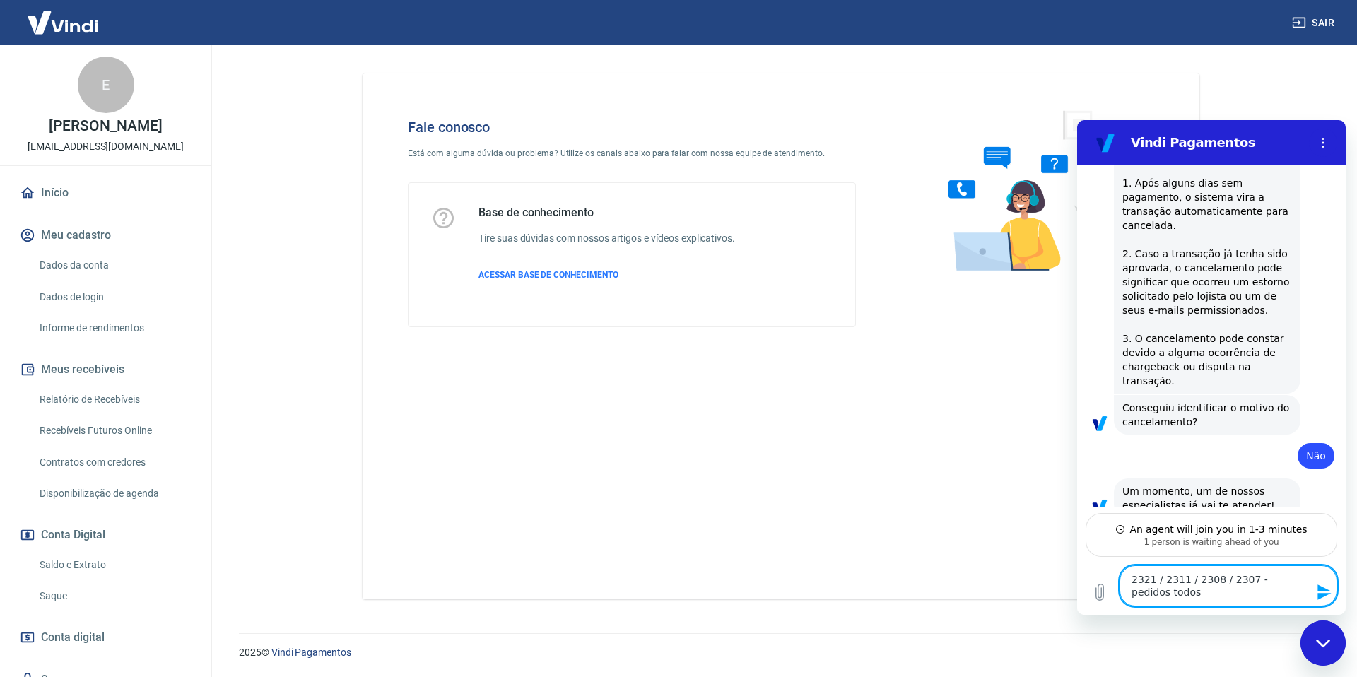
type textarea "x"
type textarea "2321 / 2311 / 2308 / 2307 - pedidos todos c"
type textarea "x"
type textarea "2321 / 2311 / 2308 / 2307 - pedidos todos ca"
type textarea "x"
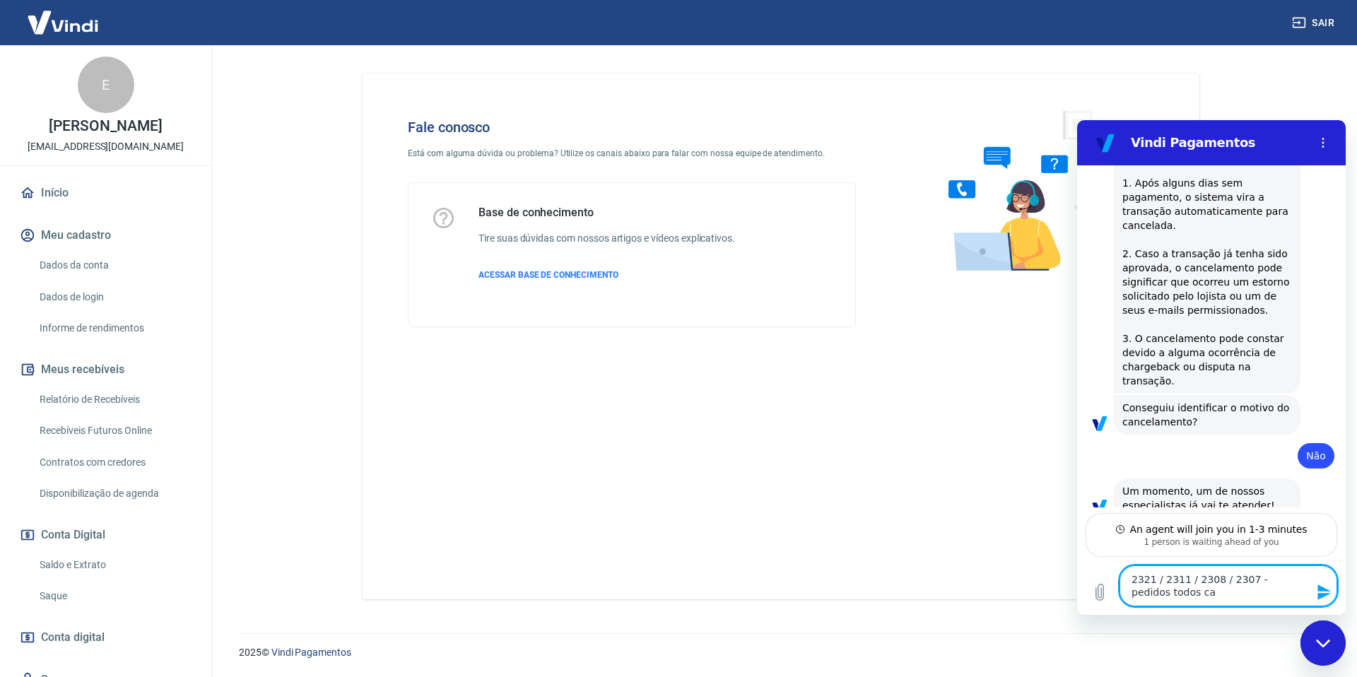
type textarea "2321 / 2311 / 2308 / 2307 - pedidos todos can"
type textarea "x"
type textarea "2321 / 2311 / 2308 / 2307 - pedidos todos canc"
type textarea "x"
type textarea "2321 / 2311 / 2308 / 2307 - pedidos todos cance"
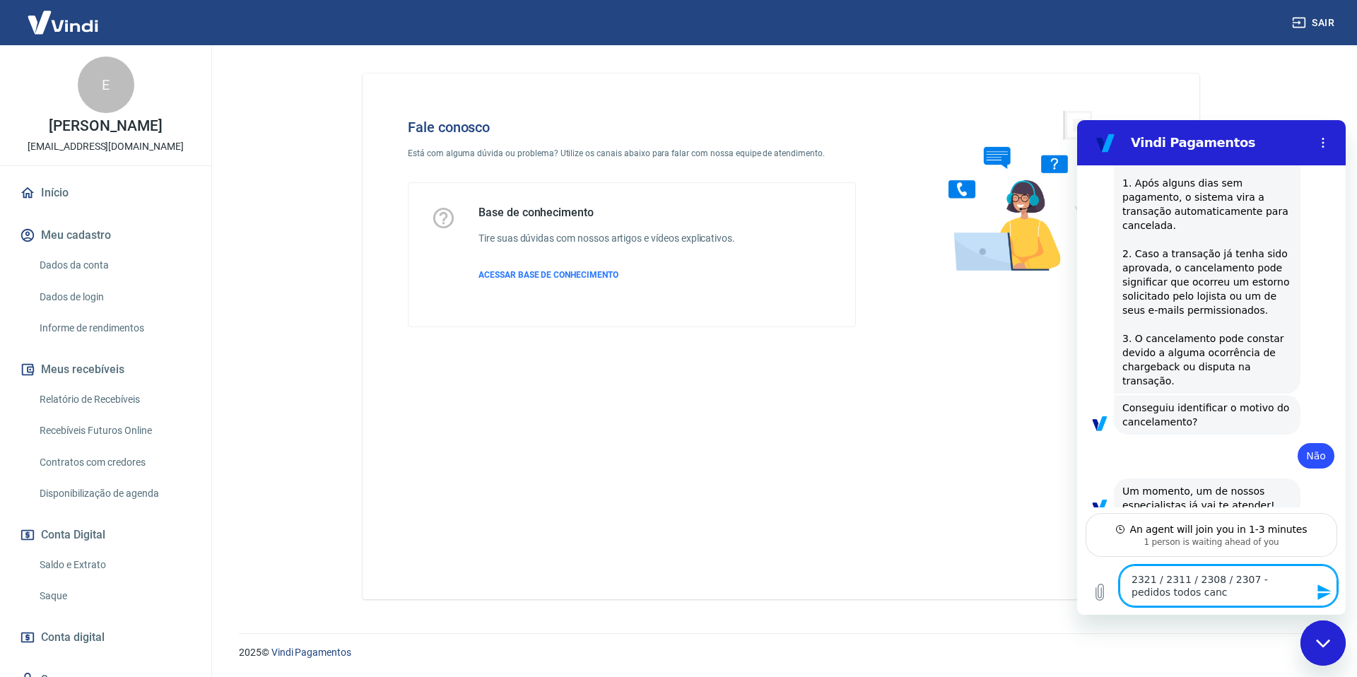
type textarea "x"
type textarea "2321 / 2311 / 2308 / 2307 - pedidos todos cancel"
type textarea "x"
type textarea "2321 / 2311 / 2308 / 2307 - pedidos todos cancela"
type textarea "x"
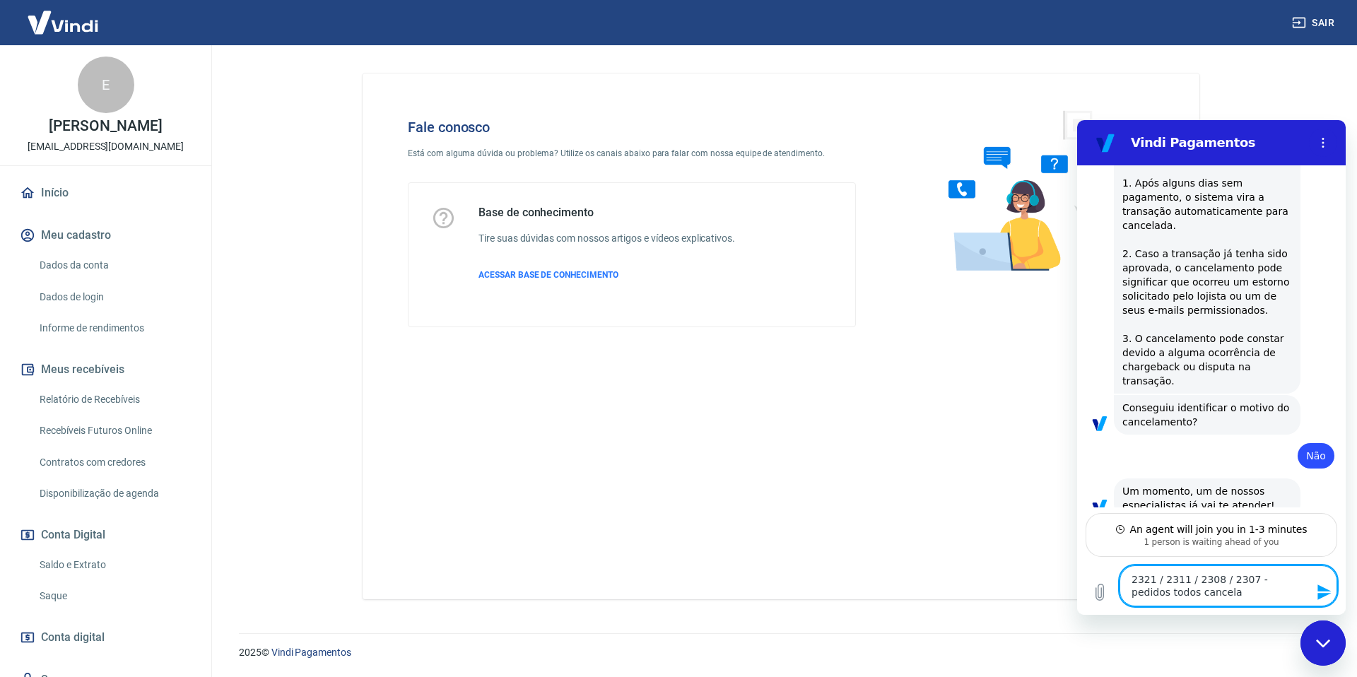
type textarea "2321 / 2311 / 2308 / 2307 - pedidos todos cancelaa"
type textarea "x"
type textarea "2321 / 2311 / 2308 / 2307 - pedidos todos cancelaad"
type textarea "x"
type textarea "2321 / 2311 / 2308 / 2307 - pedidos todos cancelaa"
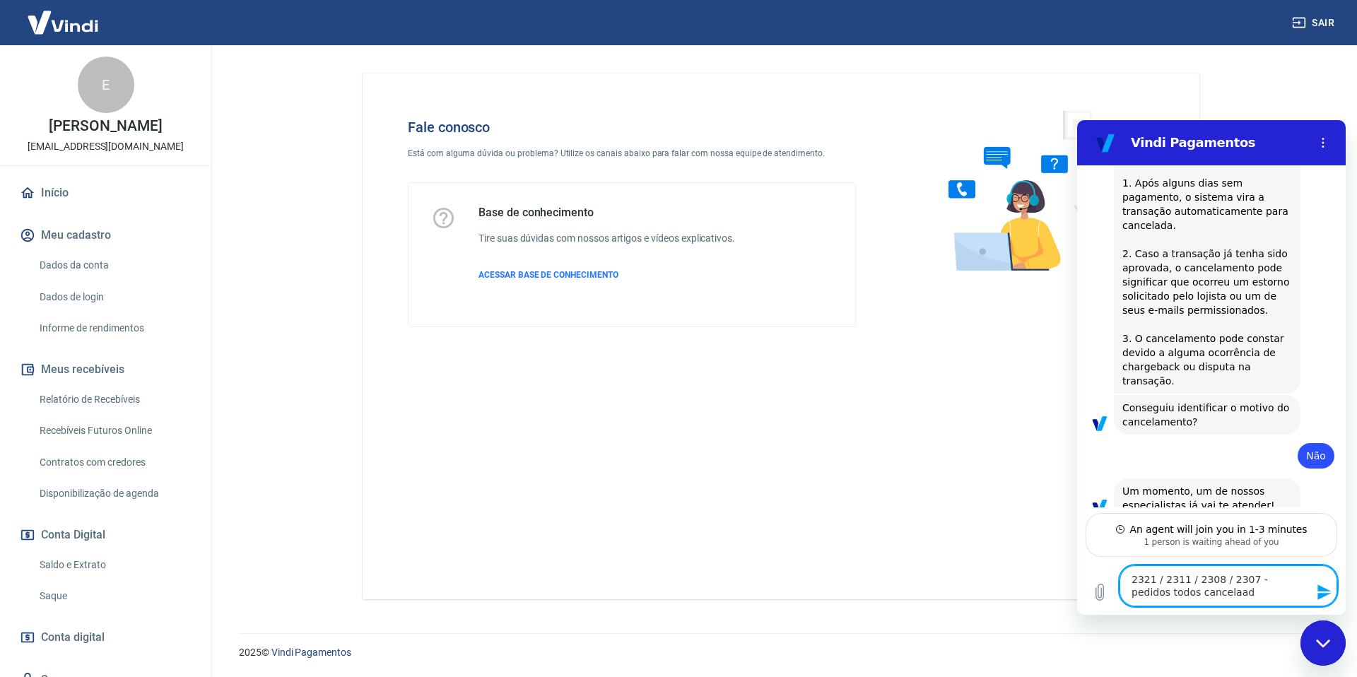
type textarea "x"
type textarea "2321 / 2311 / 2308 / 2307 - pedidos todos cancela"
type textarea "x"
type textarea "2321 / 2311 / 2308 / 2307 - pedidos todos cancelad"
type textarea "x"
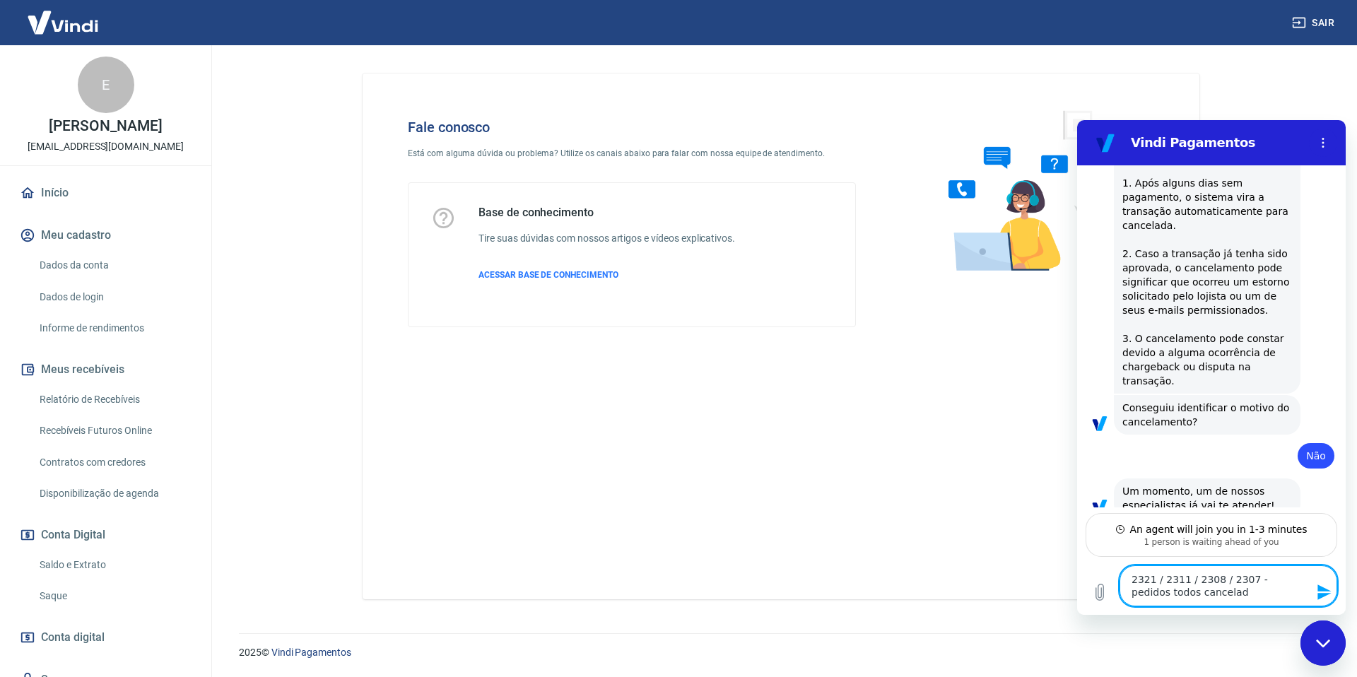
type textarea "2321 / 2311 / 2308 / 2307 - pedidos todos cancelado"
type textarea "x"
type textarea "2321 / 2311 / 2308 / 2307 - pedidos todos cancelados"
type textarea "x"
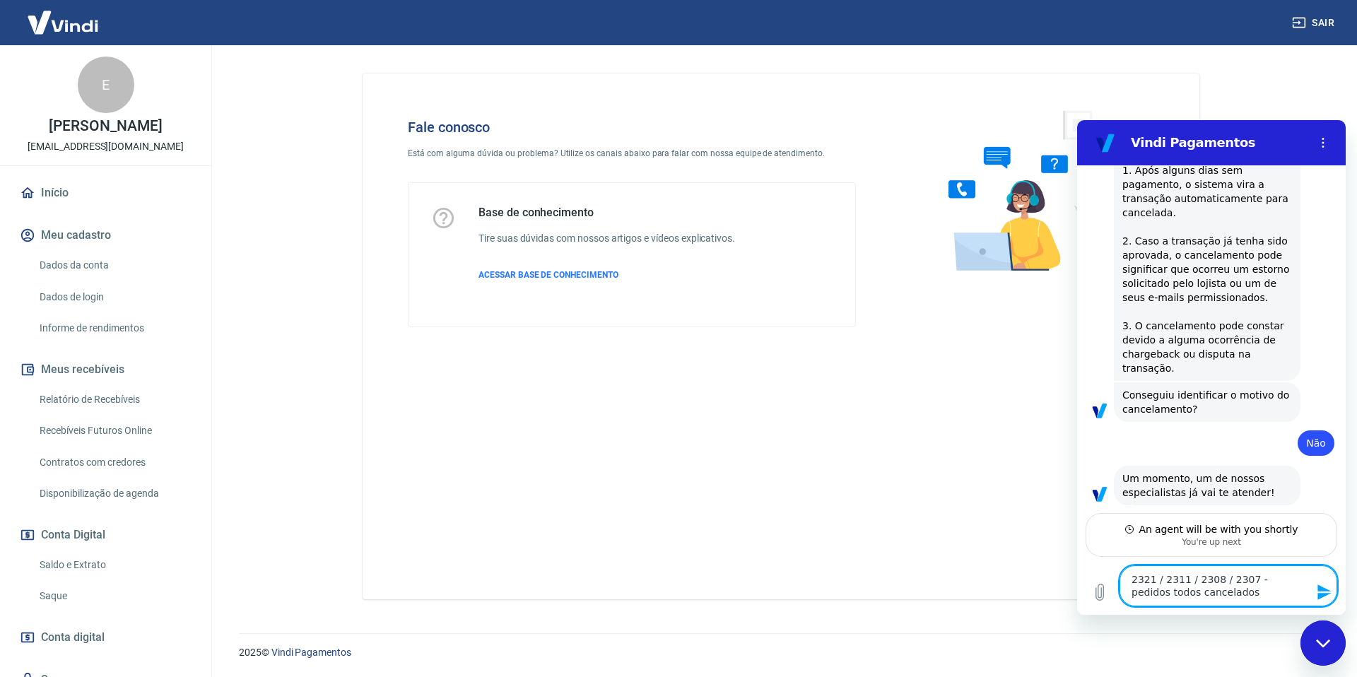
type textarea "2321 / 2311 / 2308 / 2307 - pedidos todos cancelados"
type textarea "x"
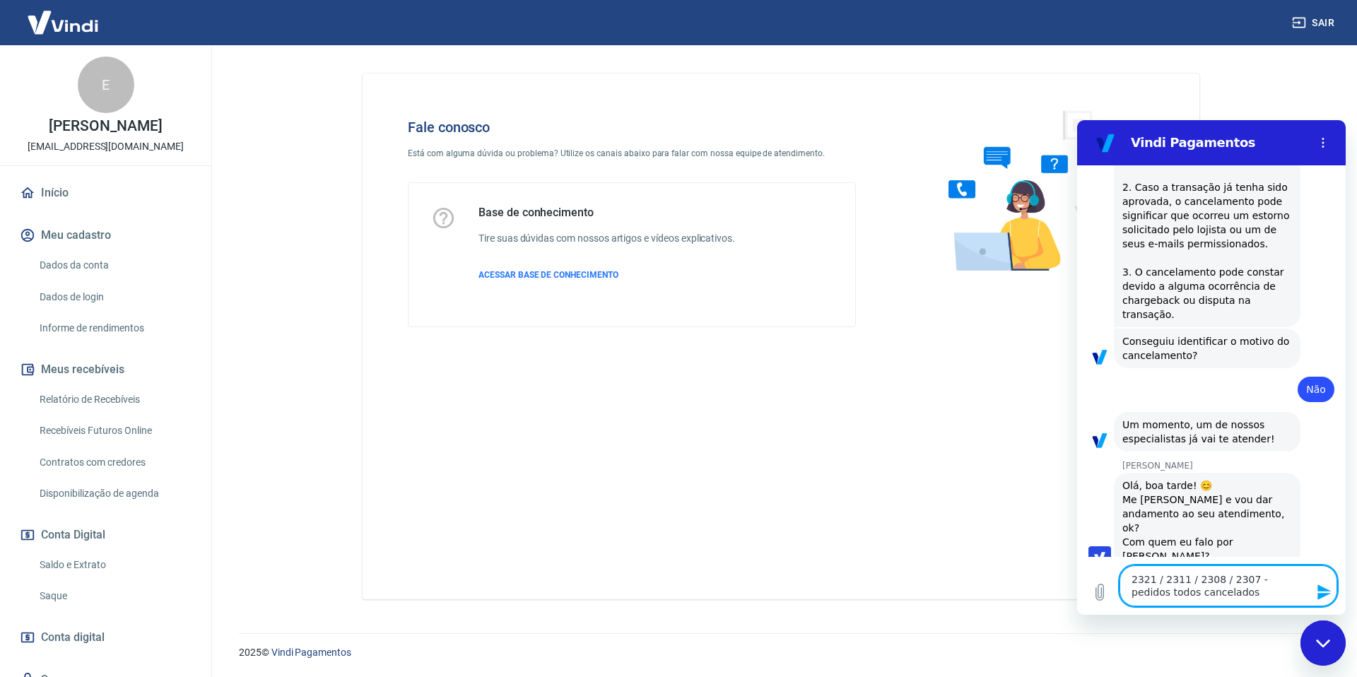
type textarea "2321 / 2311 / 2308 / 2307 - pedidos todos cancelados"
type textarea "x"
type textarea "2321 / 2311 / 2308 / 2307 - pedidos todos cancelados c"
type textarea "x"
type textarea "2321 / 2311 / 2308 / 2307 - pedidos todos cancelados co"
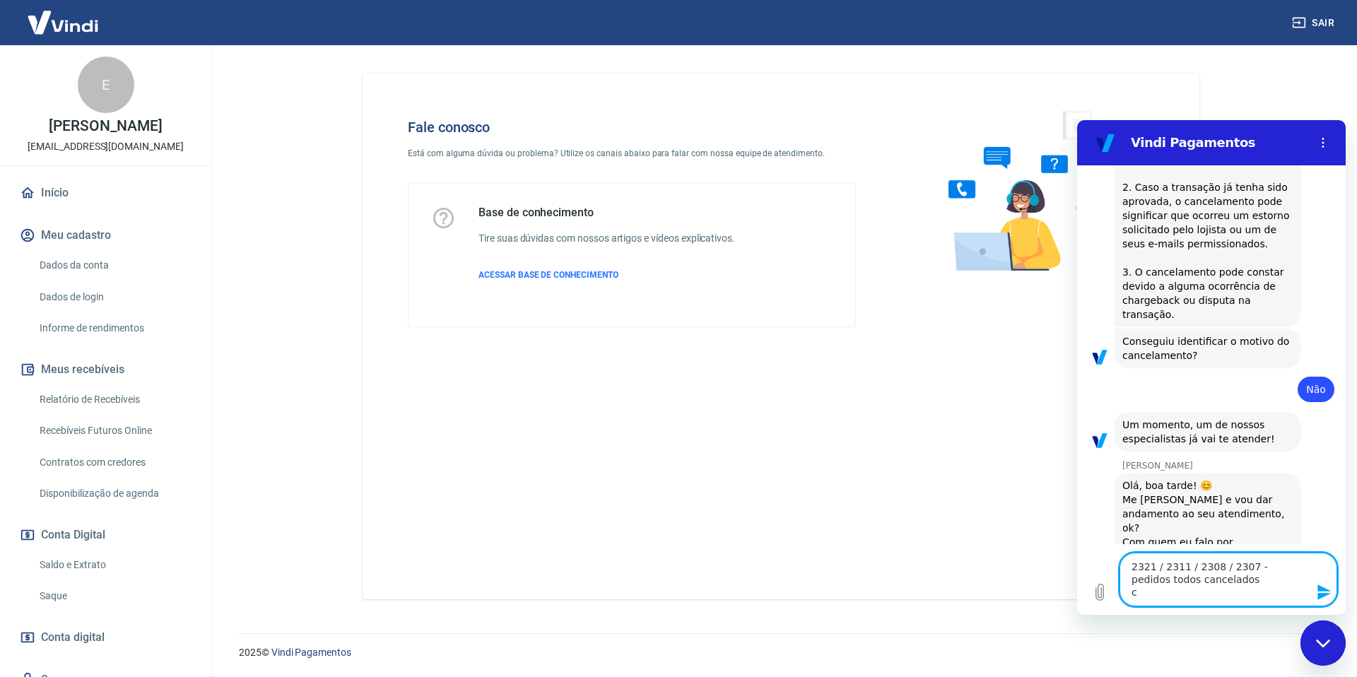
type textarea "x"
type textarea "2321 / 2311 / 2308 / 2307 - pedidos todos cancelados com"
type textarea "x"
type textarea "2321 / 2311 / 2308 / 2307 - pedidos todos cancelados com"
type textarea "x"
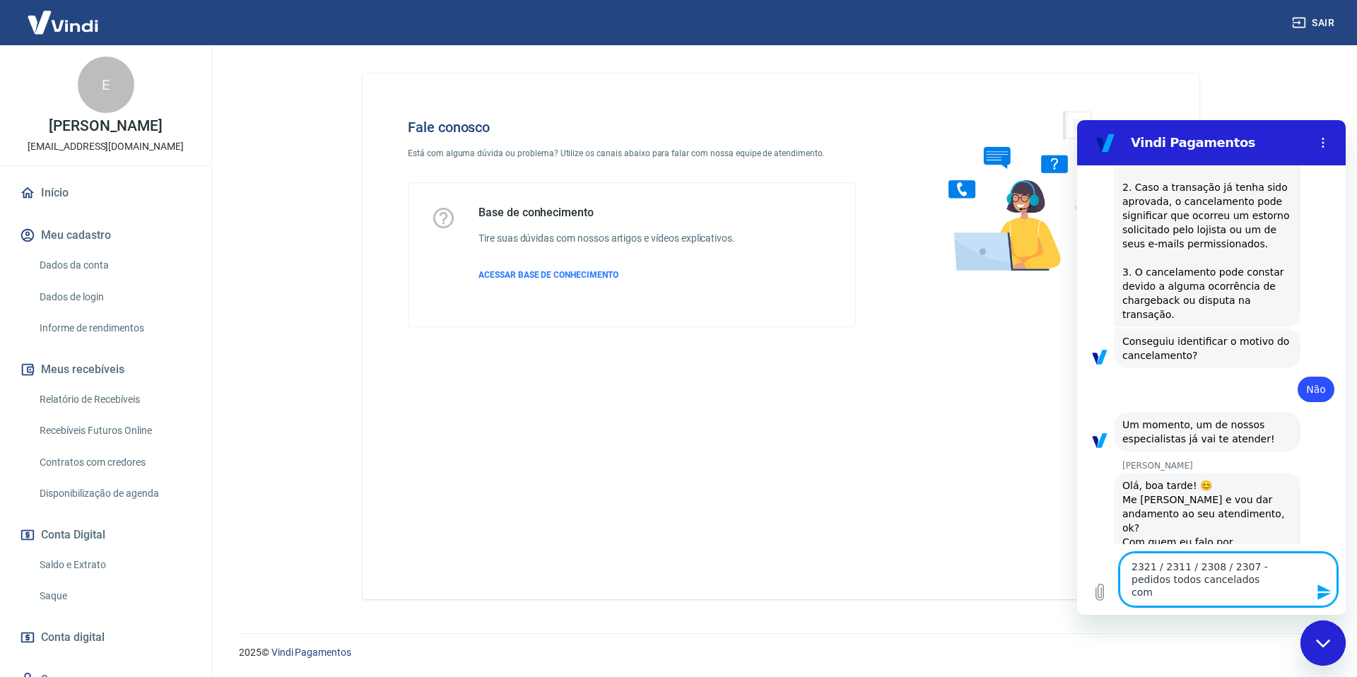
type textarea "2321 / 2311 / 2308 / 2307 - pedidos todos cancelados com a"
type textarea "x"
type textarea "2321 / 2311 / 2308 / 2307 - pedidos todos cancelados com a"
type textarea "x"
type textarea "2321 / 2311 / 2308 / 2307 - pedidos todos cancelados com a m"
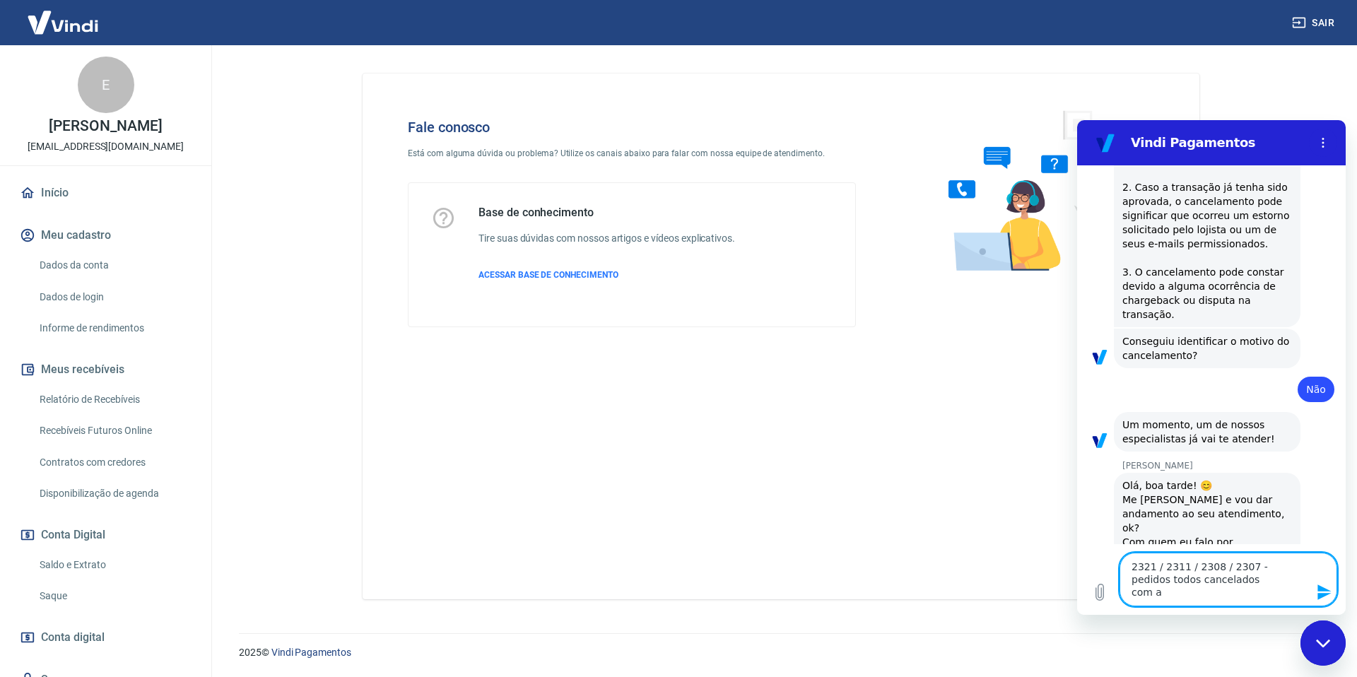
type textarea "x"
type textarea "2321 / 2311 / 2308 / 2307 - pedidos todos cancelados com a me"
type textarea "x"
type textarea "2321 / 2311 / 2308 / 2307 - pedidos todos cancelados com a men"
type textarea "x"
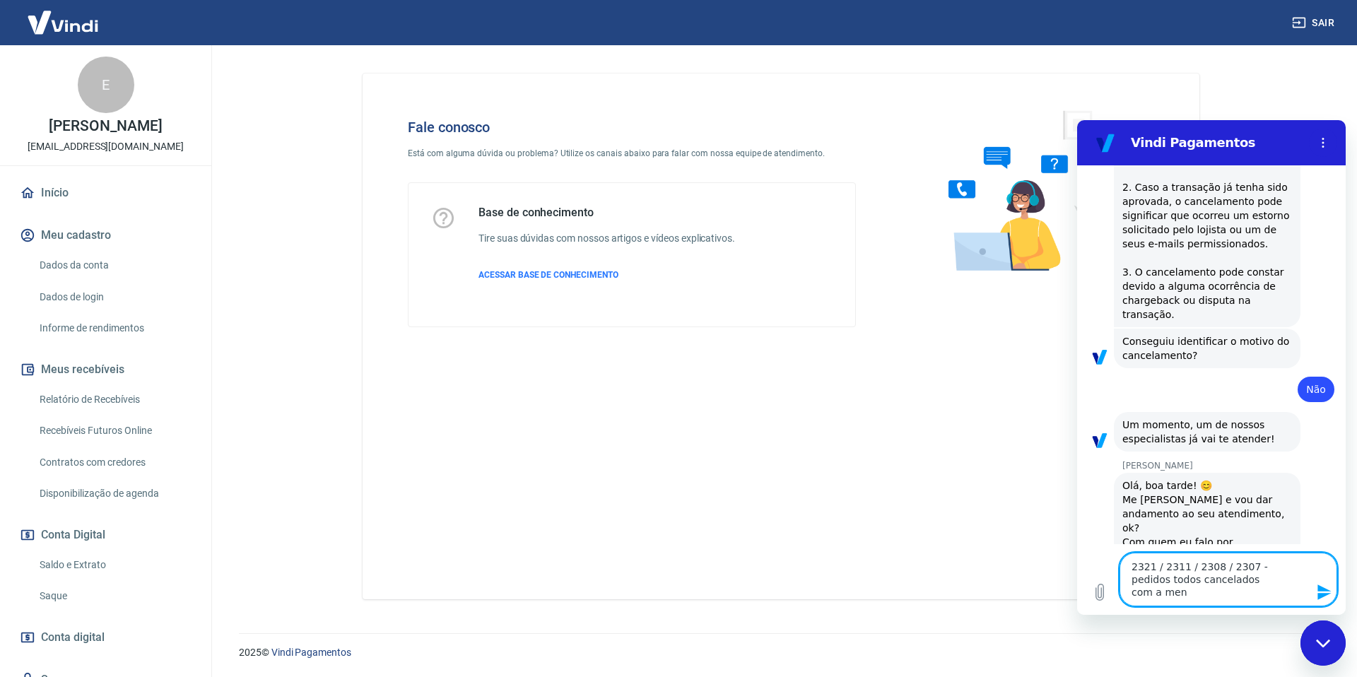
type textarea "2321 / 2311 / 2308 / 2307 - pedidos todos cancelados com a mens"
type textarea "x"
type textarea "2321 / 2311 / 2308 / 2307 - pedidos todos cancelados com a mensa"
type textarea "x"
type textarea "2321 / 2311 / 2308 / 2307 - pedidos todos cancelados com a mensag"
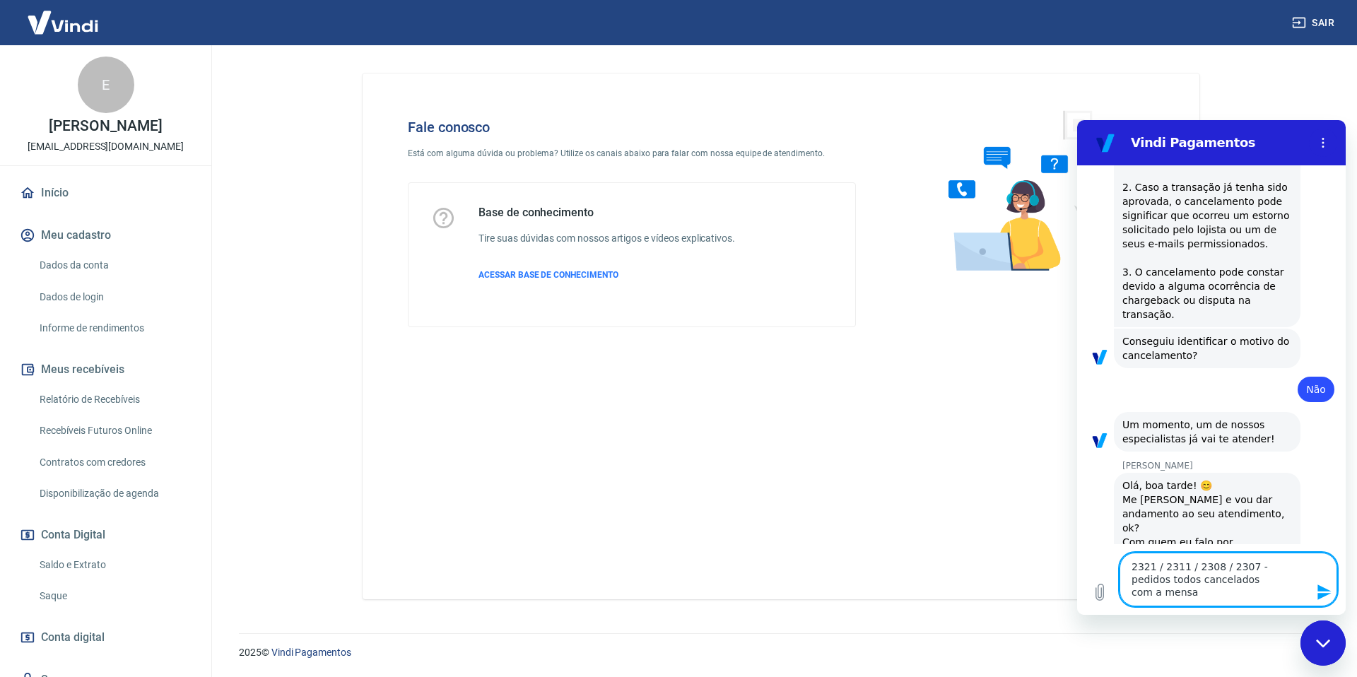
type textarea "x"
type textarea "2321 / 2311 / 2308 / 2307 - pedidos todos cancelados com a mensage"
type textarea "x"
type textarea "2321 / 2311 / 2308 / 2307 - pedidos todos cancelados com a mensagem"
type textarea "x"
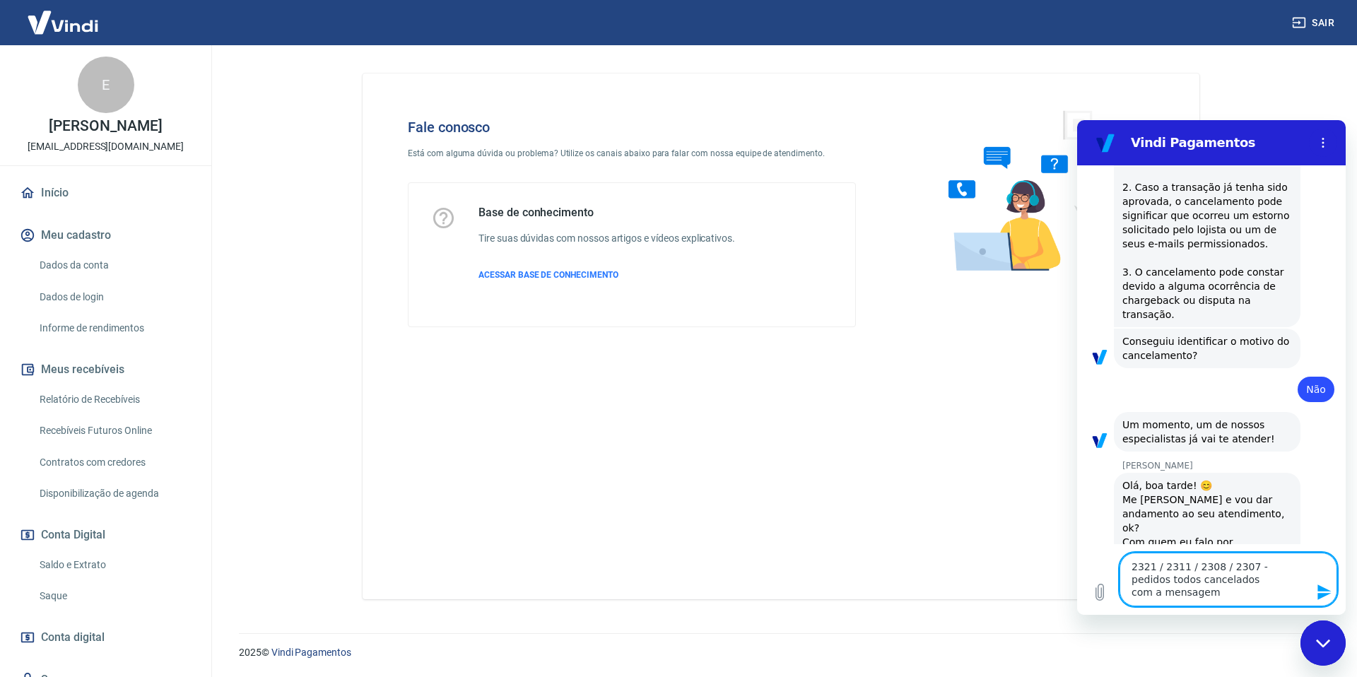
type textarea "2321 / 2311 / 2308 / 2307 - pedidos todos cancelados com a mensagem"
type textarea "x"
type textarea "2321 / 2311 / 2308 / 2307 - pedidos todos cancelados com a mensagem :"
type textarea "x"
type textarea "2321 / 2311 / 2308 / 2307 - pedidos todos cancelados com a mensagem :"
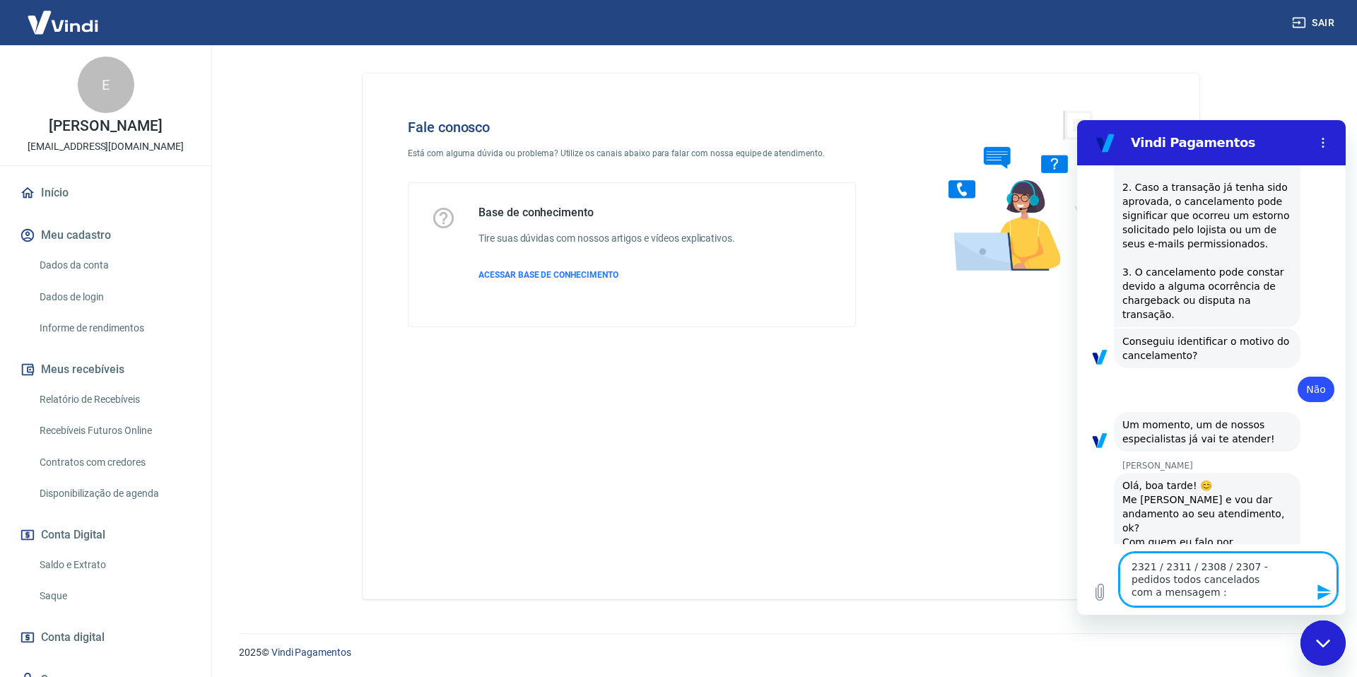
type textarea "x"
paste textarea "Cancelamento automático por configuração de vendedor"
type textarea "2321 / 2311 / 2308 / 2307 - pedidos todos cancelados com a mensagem : Cancelame…"
type textarea "x"
click at [1129, 545] on textarea "2321 / 2311 / 2308 / 2307 - pedidos todos cancelados com a mensagem : Cancelame…" at bounding box center [1228, 566] width 218 height 79
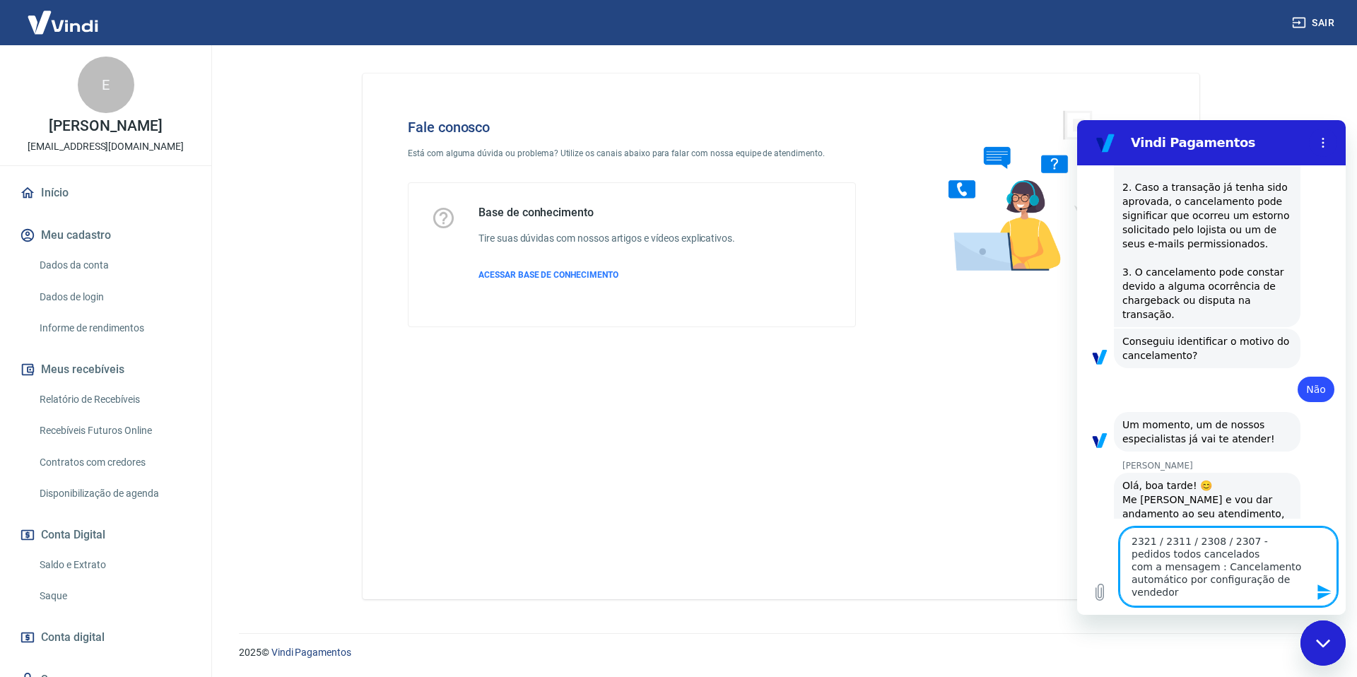
type textarea "o2321 / 2311 / 2308 / 2307 - pedidos todos cancelados com a mensagem : Cancelam…"
type textarea "x"
type textarea "ol2321 / 2311 / 2308 / 2307 - pedidos todos cancelados com a mensagem : Cancela…"
type textarea "x"
type textarea "ola2321 / 2311 / 2308 / 2307 - pedidos todos cancelados com a mensagem : Cancel…"
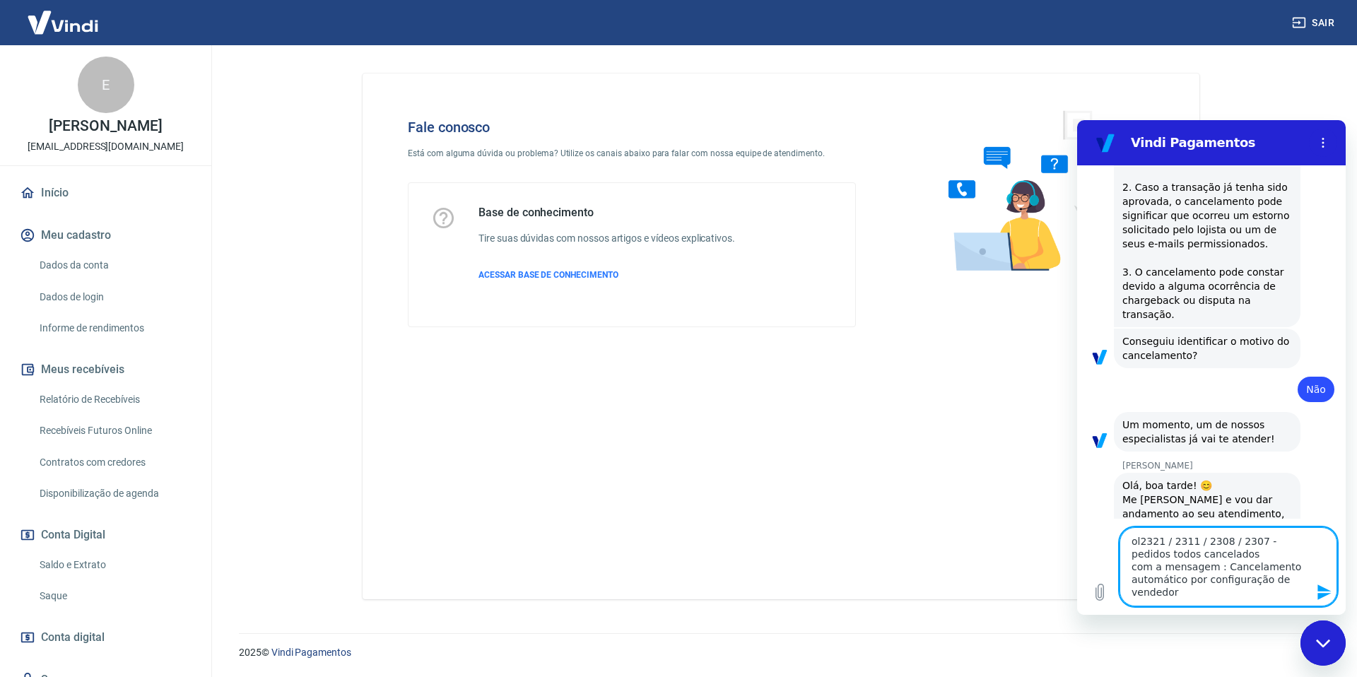
type textarea "x"
type textarea "ola 2321 / 2311 / 2308 / 2307 - pedidos todos cancelados com a mensagem : Cance…"
type textarea "x"
type textarea "ola s2321 / 2311 / 2308 / 2307 - pedidos todos cancelados com a mensagem : Canc…"
type textarea "x"
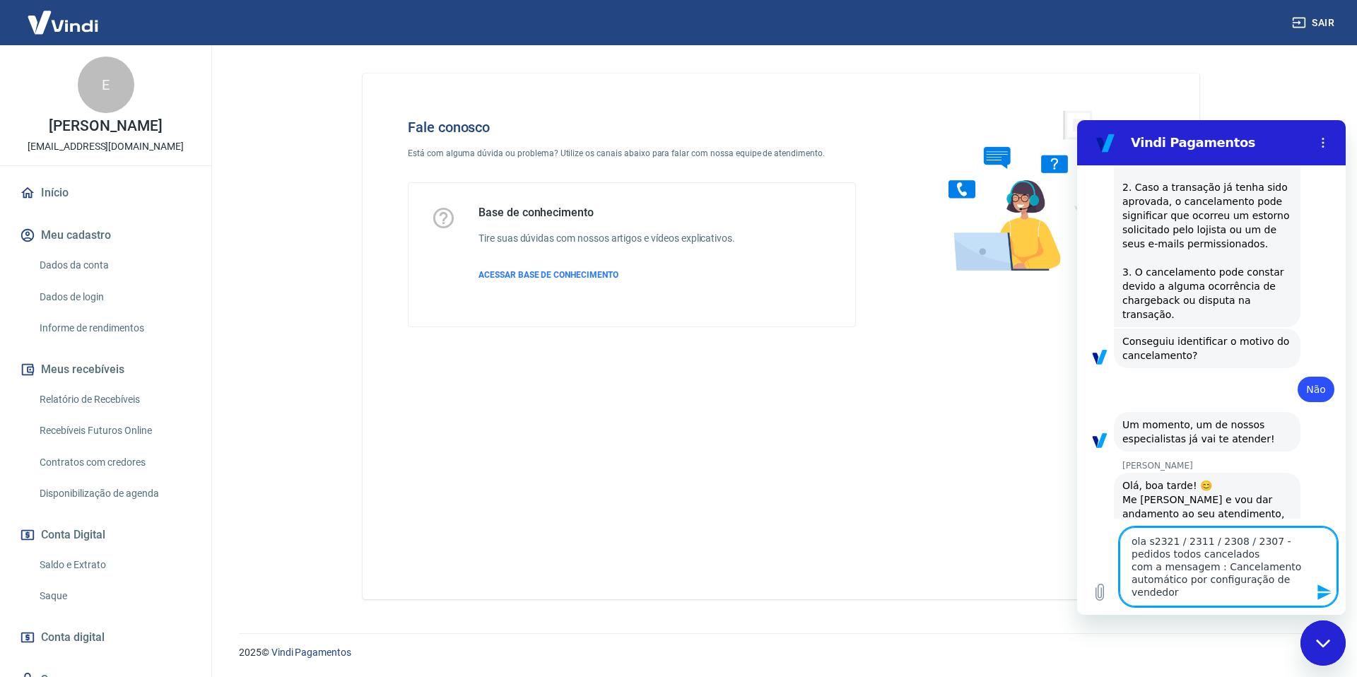
type textarea "ola so2321 / 2311 / 2308 / 2307 - pedidos todos cancelados com a mensagem : Can…"
type textarea "x"
type textarea "ola sou2321 / 2311 / 2308 / 2307 - pedidos todos cancelados com a mensagem : Ca…"
type textarea "x"
type textarea "ola sou 2321 / 2311 / 2308 / 2307 - pedidos todos cancelados com a mensagem : C…"
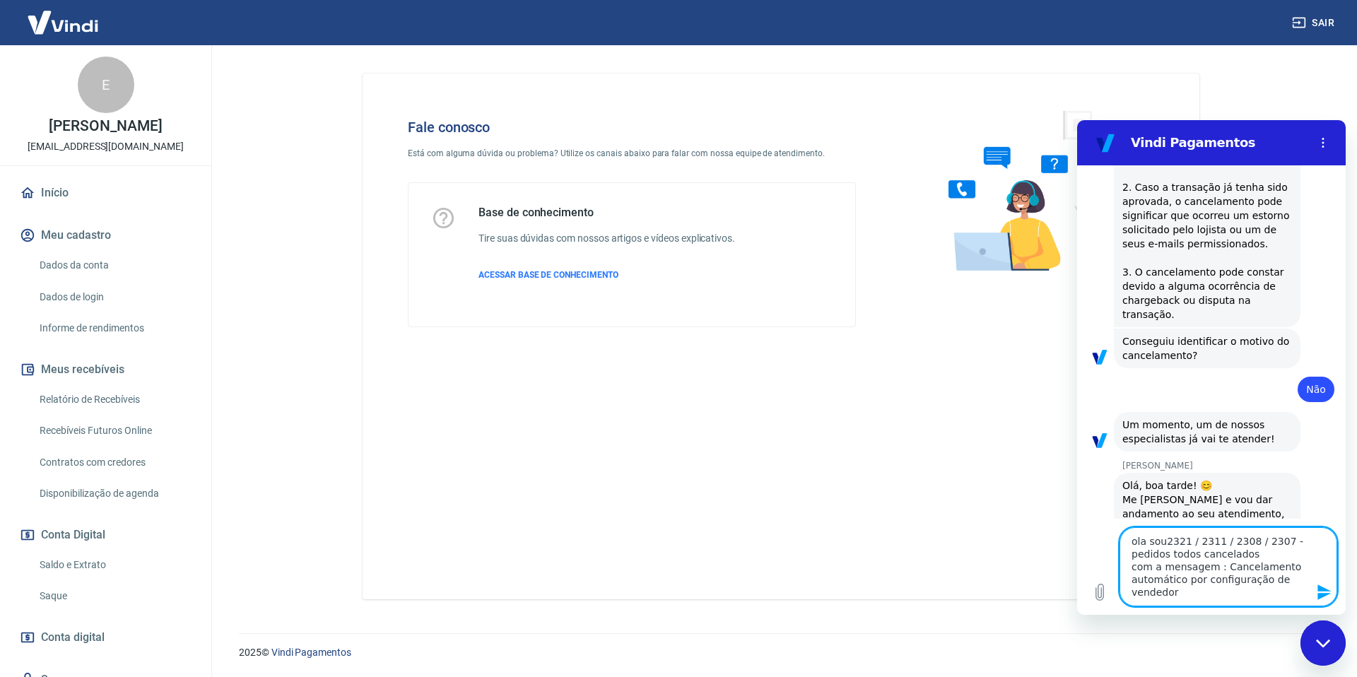
type textarea "x"
type textarea "ola sou o2321 / 2311 / 2308 / 2307 - pedidos todos cancelados com a mensagem : …"
type textarea "x"
type textarea "ola sou o 2321 / 2311 / 2308 / 2307 - pedidos todos cancelados com a mensagem :…"
type textarea "x"
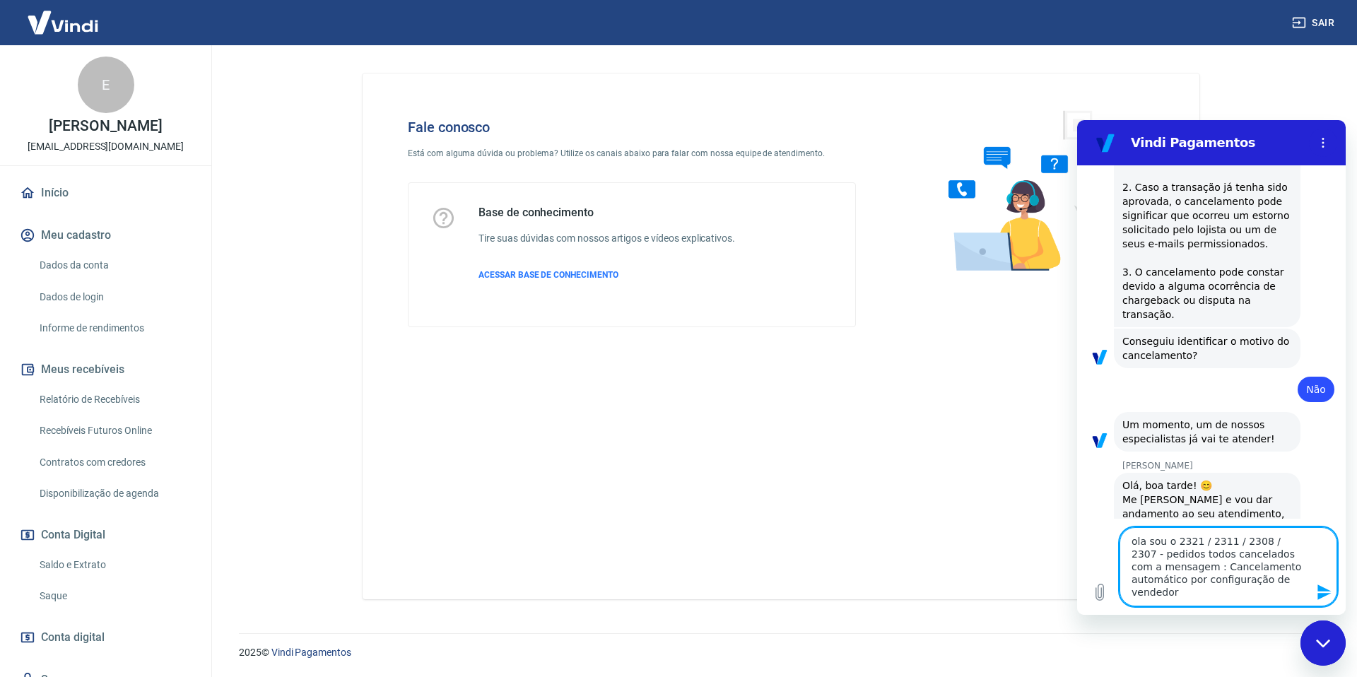
type textarea "ola sou o v2321 / 2311 / 2308 / 2307 - pedidos todos cancelados com a mensagem …"
type textarea "x"
type textarea "ola sou o vi2321 / 2311 / 2308 / 2307 - pedidos todos cancelados com a mensagem…"
type textarea "x"
type textarea "ola sou o vin2321 / 2311 / 2308 / 2307 - pedidos todos cancelados com a mensage…"
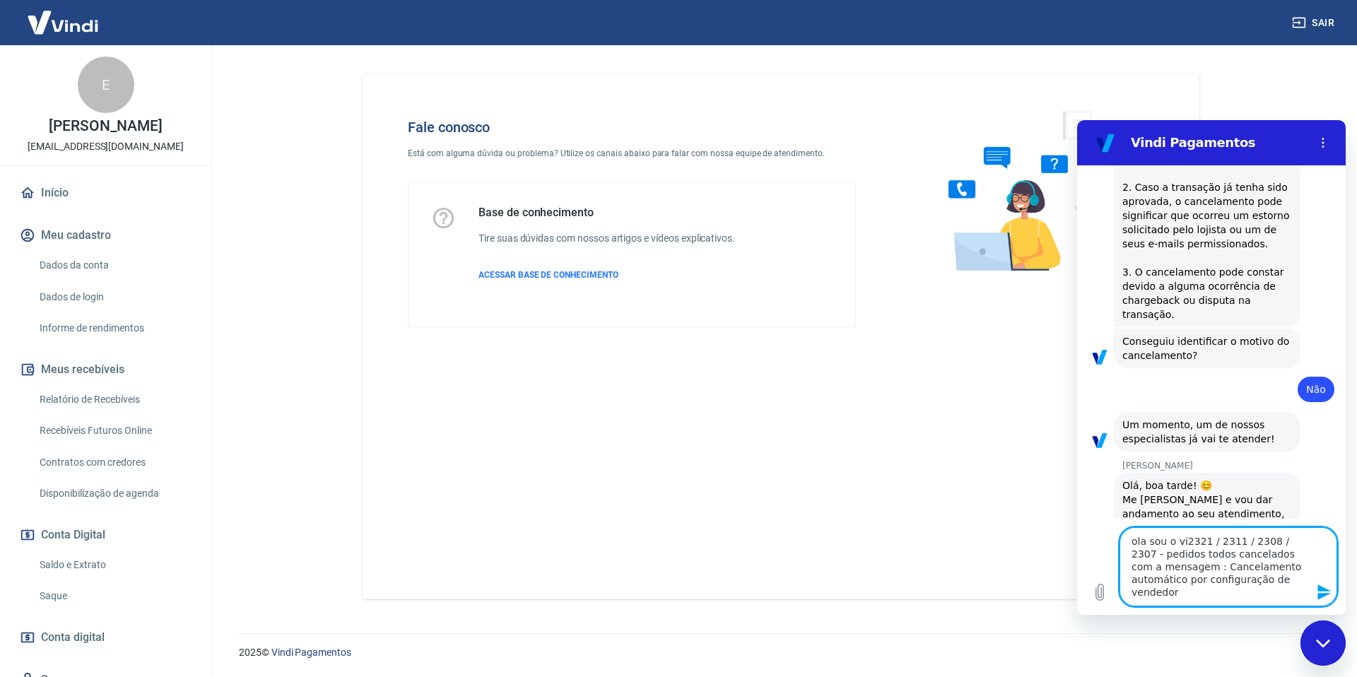
type textarea "x"
type textarea "ola sou o vini2321 / 2311 / 2308 / 2307 - pedidos todos cancelados com a mensag…"
type textarea "x"
click at [1284, 569] on textarea "ola sou o vinicius e tenho os pedidos de numeros 2321 / 2311 / 2308 / 2307 - pe…" at bounding box center [1228, 566] width 218 height 79
click at [1323, 591] on icon "Send message" at bounding box center [1324, 592] width 17 height 17
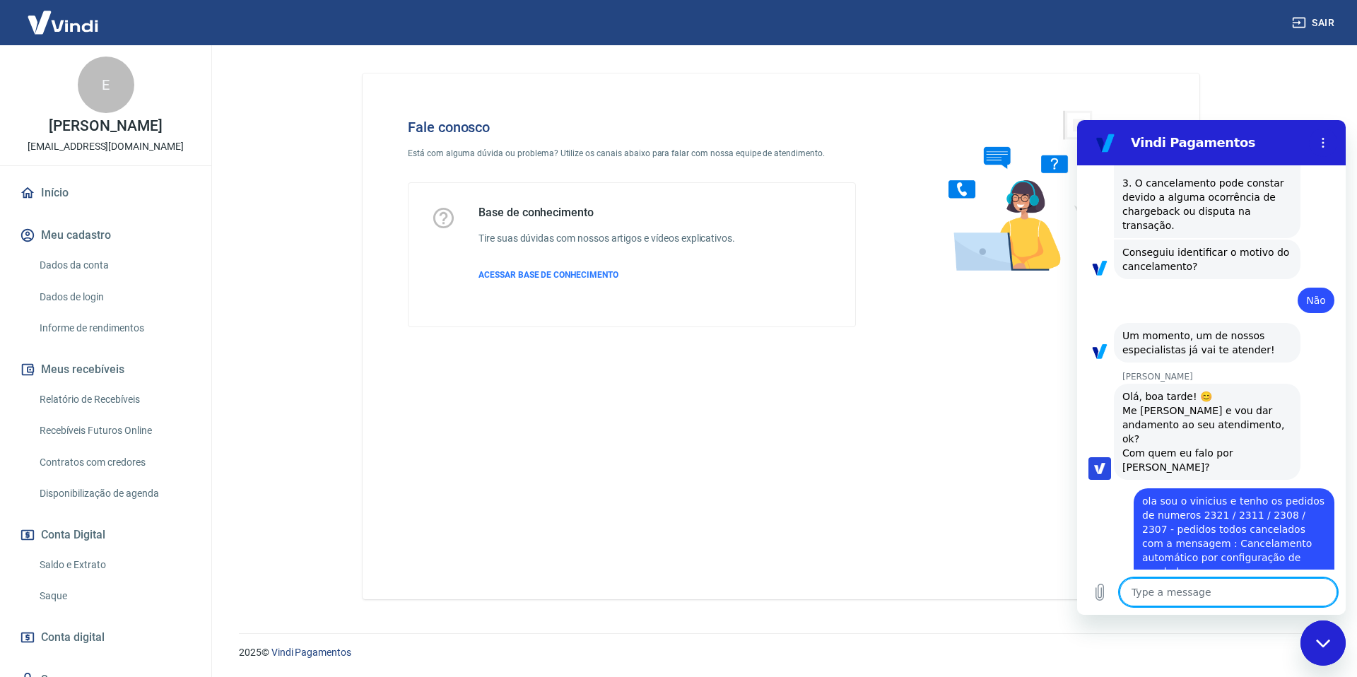
scroll to position [1472, 0]
click at [1200, 596] on textarea at bounding box center [1228, 592] width 218 height 28
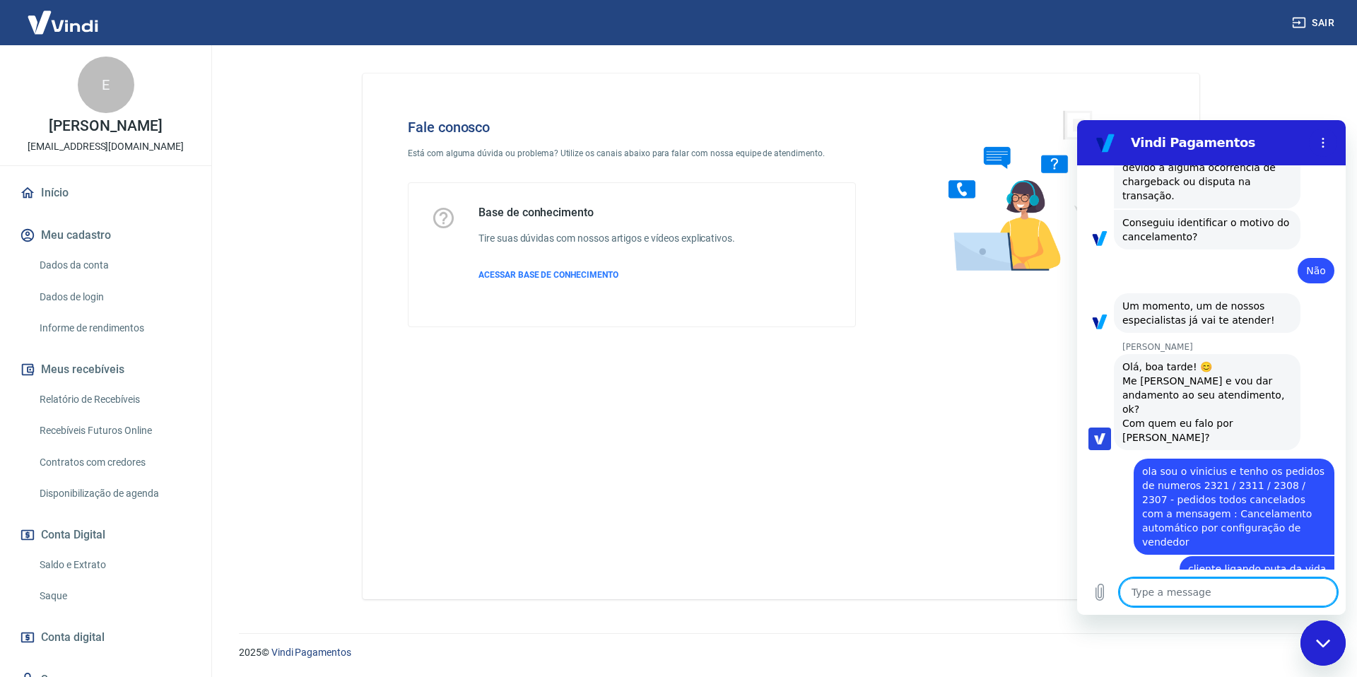
scroll to position [1629, 0]
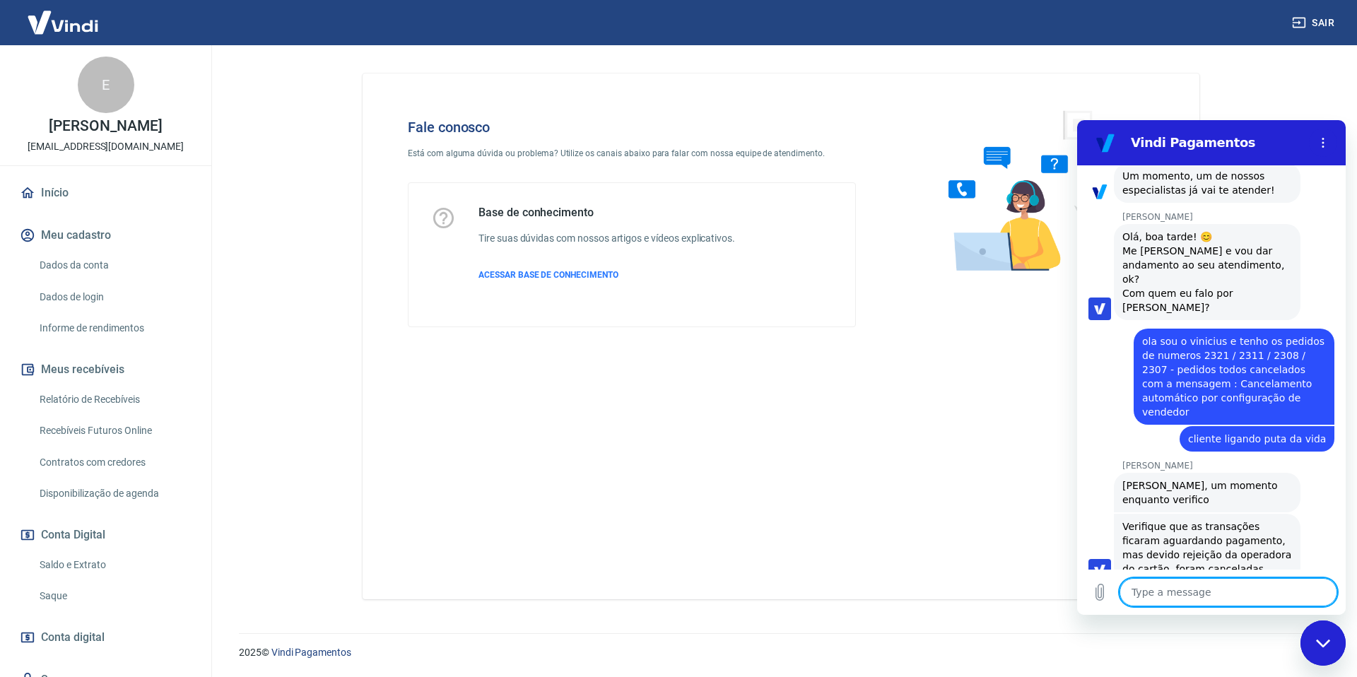
click at [1196, 588] on textarea at bounding box center [1228, 592] width 218 height 28
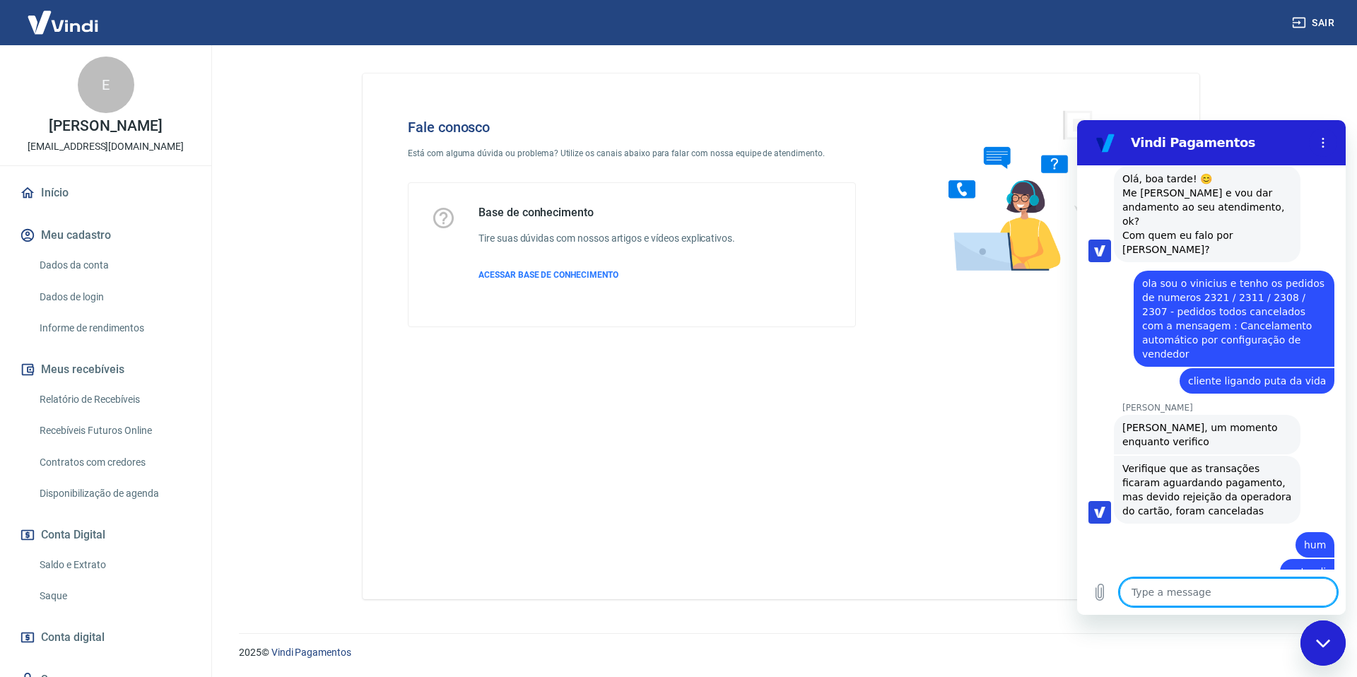
scroll to position [1689, 0]
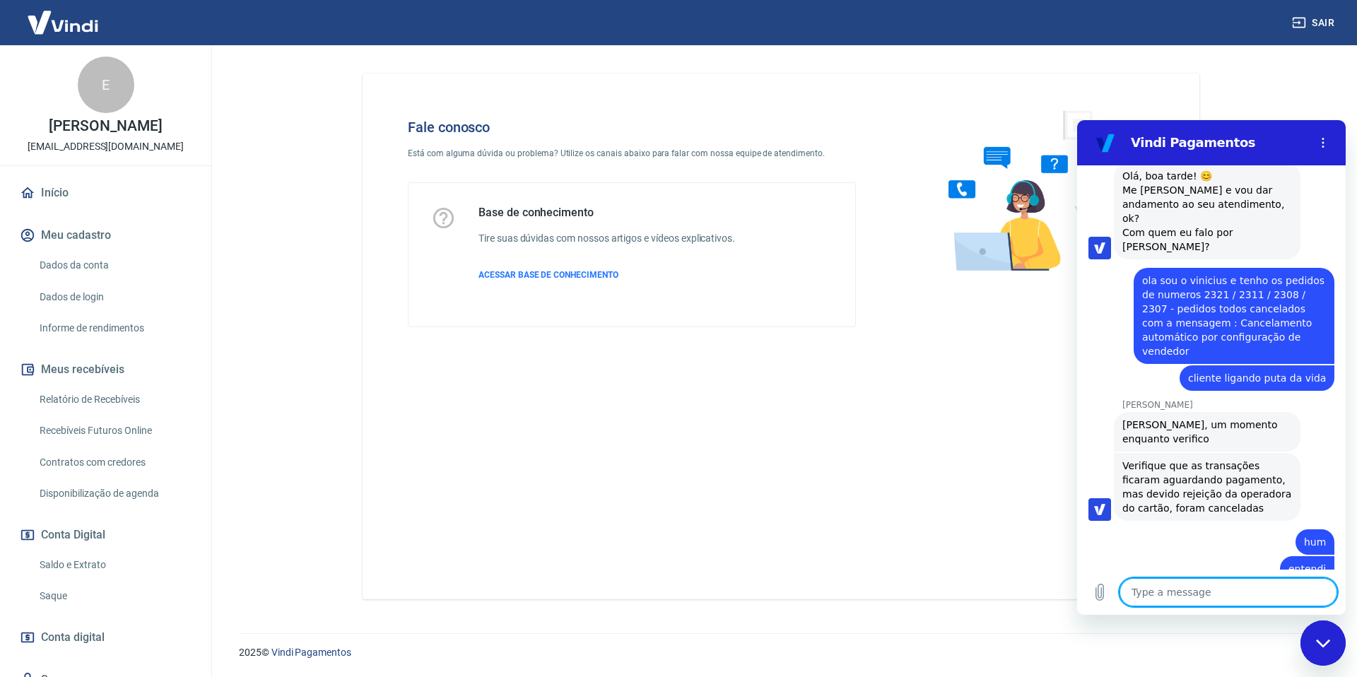
click at [1140, 601] on textarea at bounding box center [1228, 592] width 218 height 28
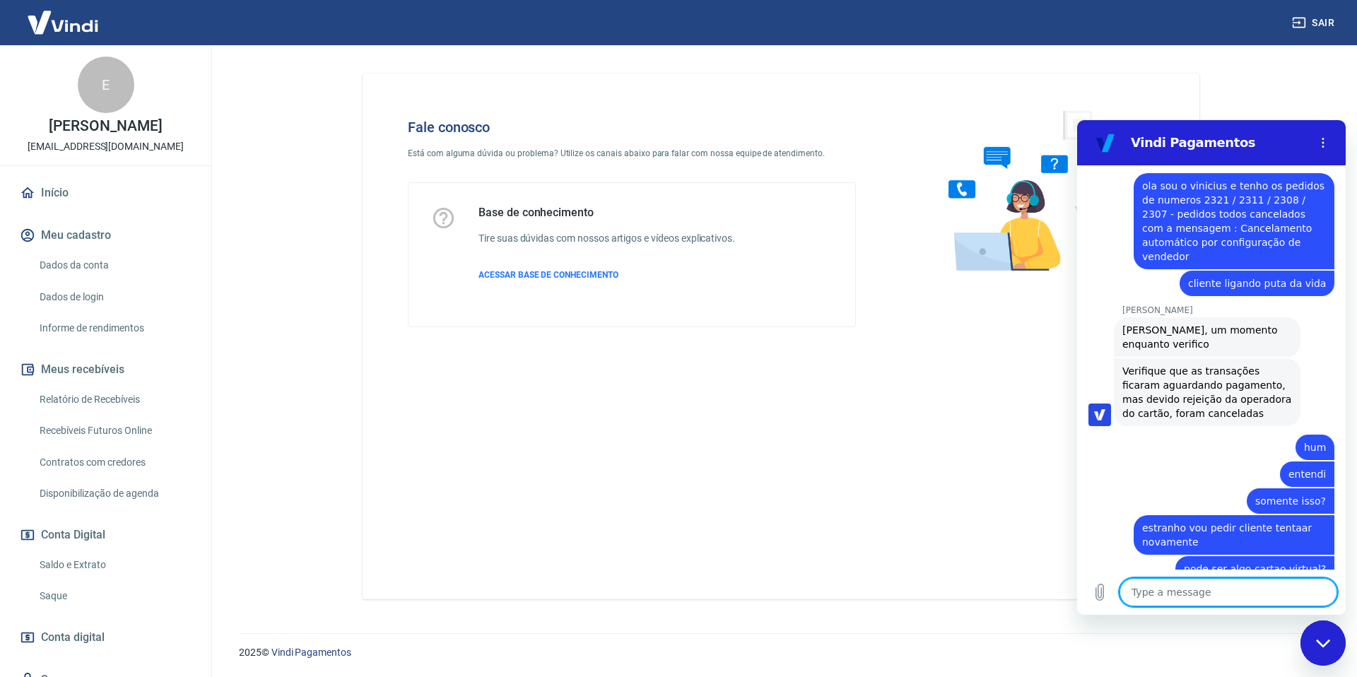
scroll to position [1811, 0]
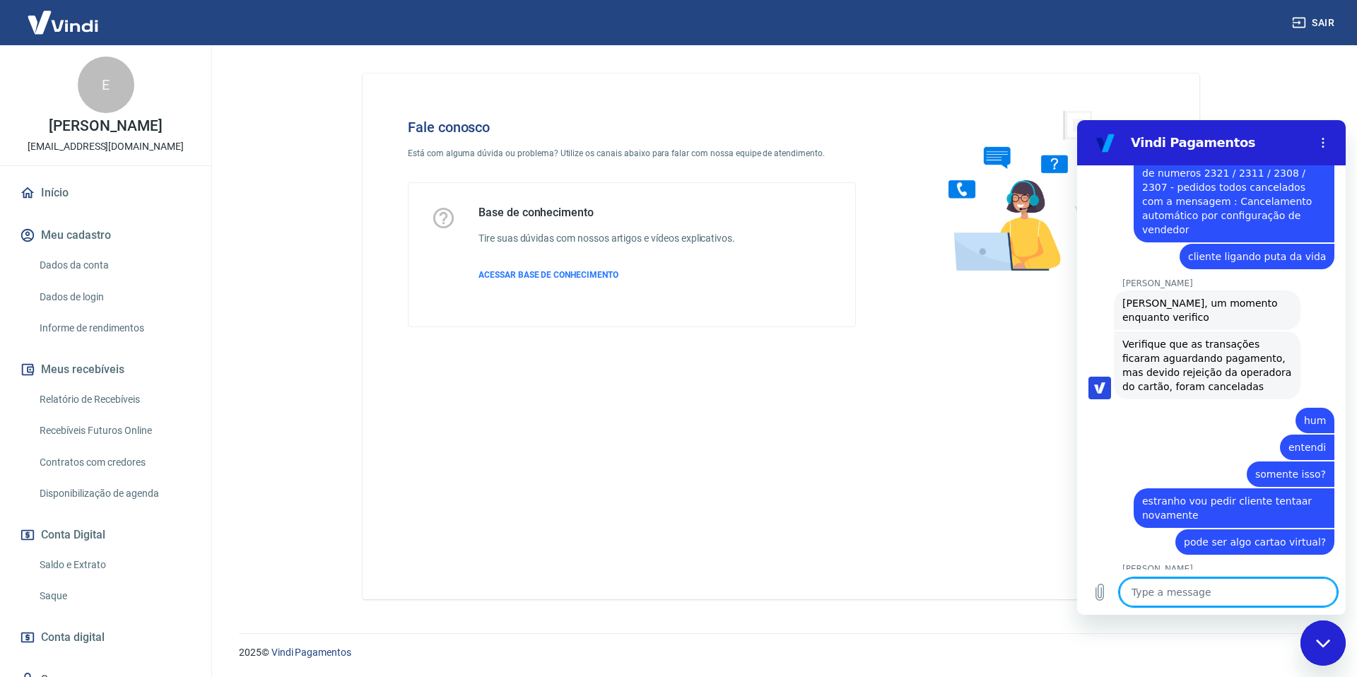
click at [1150, 599] on textarea at bounding box center [1228, 592] width 218 height 28
click at [1173, 601] on textarea at bounding box center [1228, 592] width 218 height 28
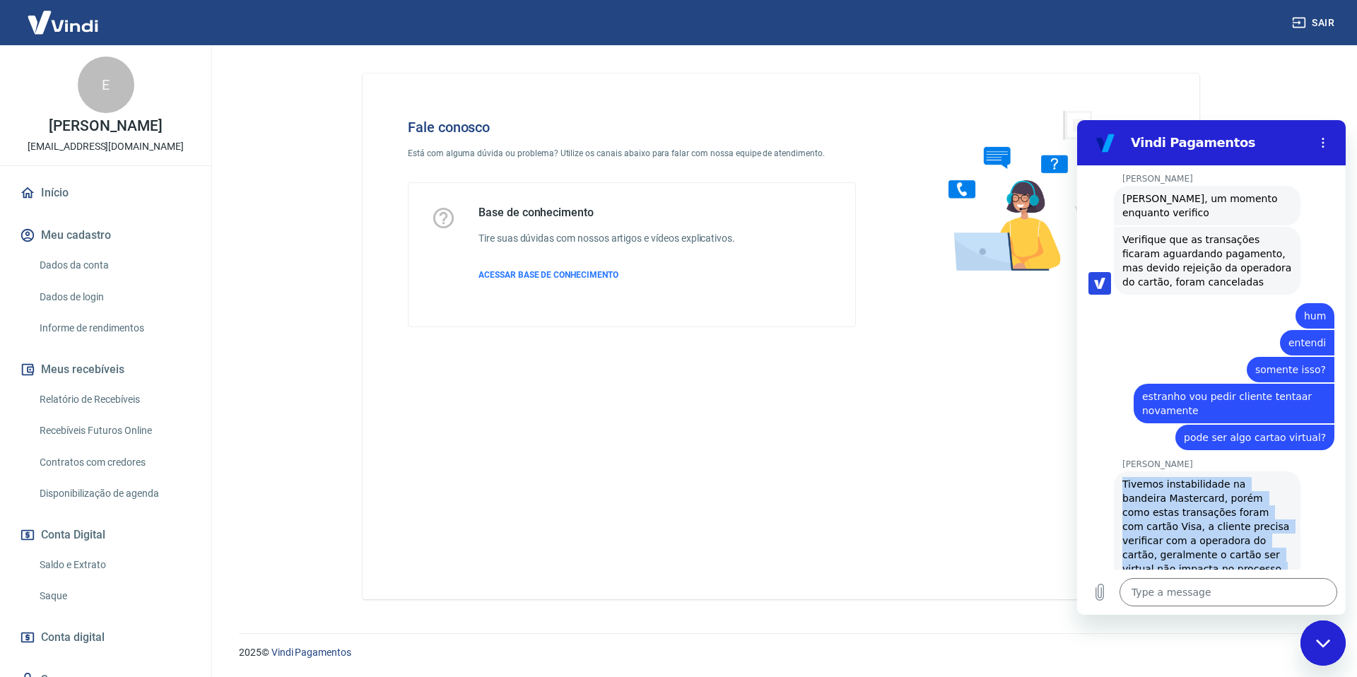
drag, startPoint x: 1120, startPoint y: 454, endPoint x: 1258, endPoint y: 539, distance: 162.8
click at [1258, 539] on div "[PERSON_NAME] says: Tivemos instabilidade na bandeira Mastercard, porém como es…" at bounding box center [1207, 533] width 187 height 124
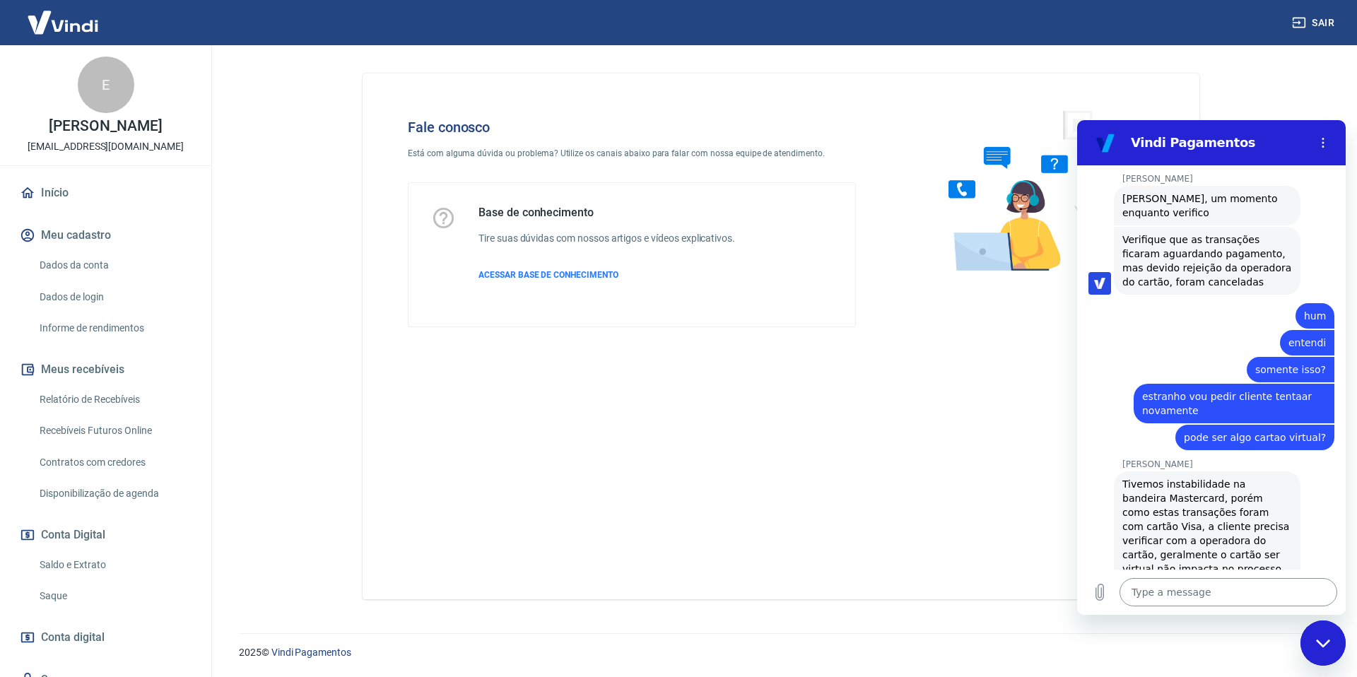
click at [1186, 600] on textarea at bounding box center [1228, 592] width 218 height 28
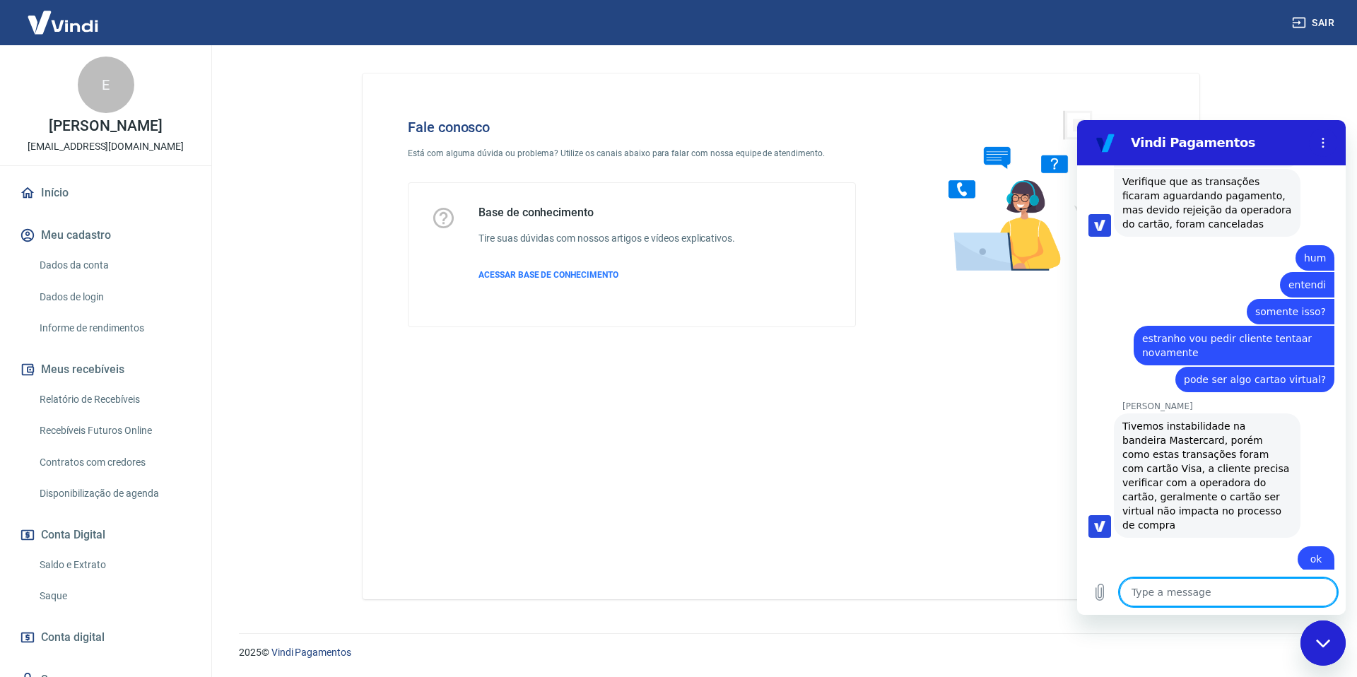
scroll to position [1976, 0]
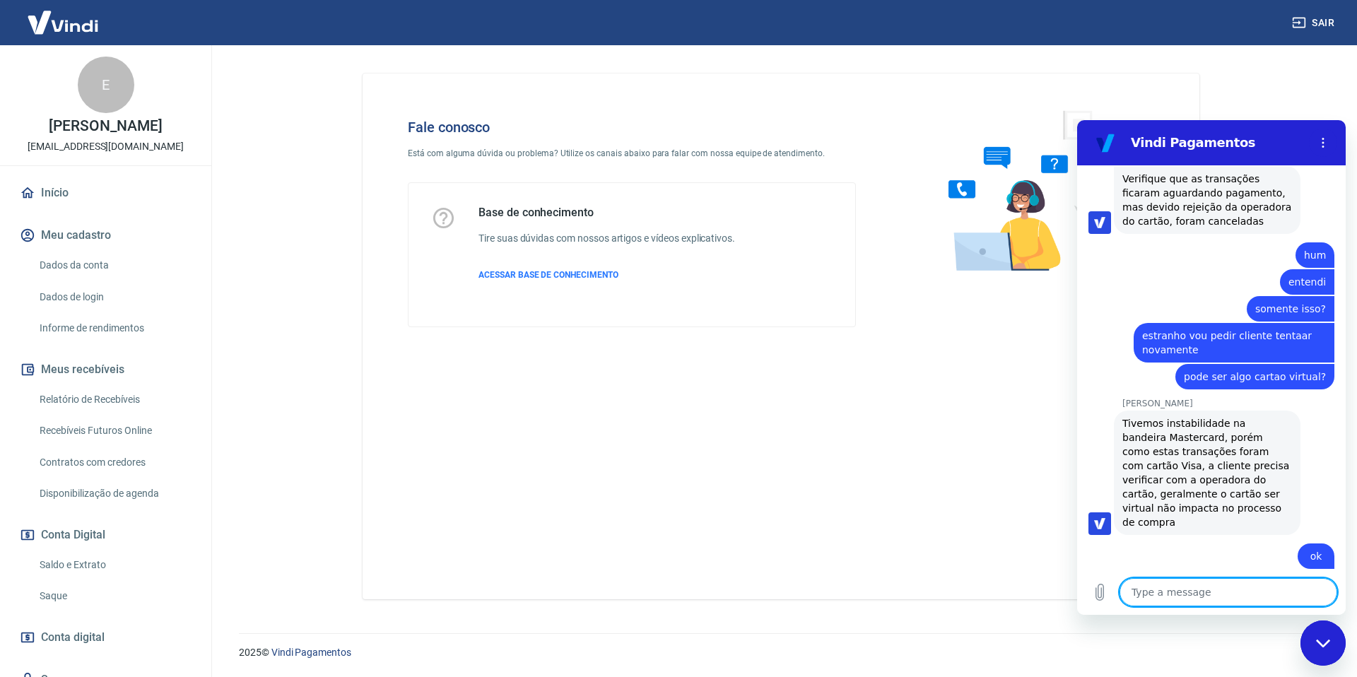
click at [1259, 85] on main "Fale conosco Está com alguma dúvida ou problema? Utilize os canais abaixo para …" at bounding box center [781, 361] width 1152 height 632
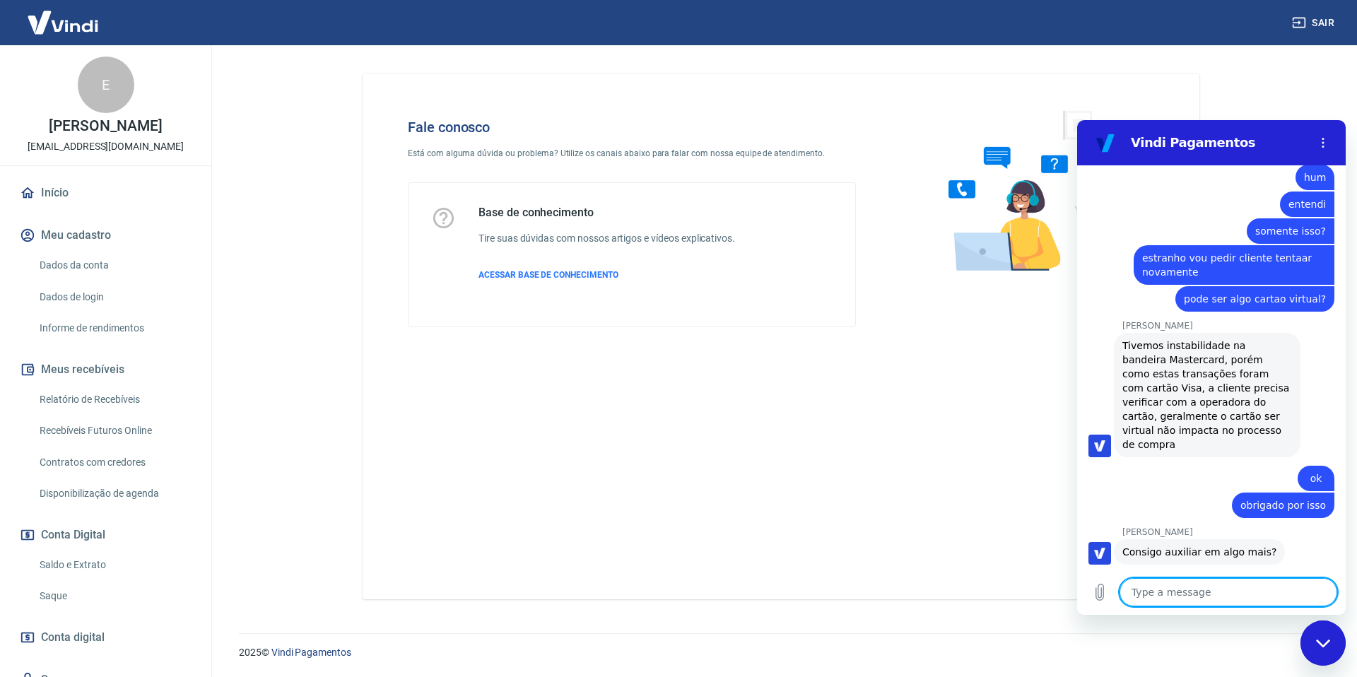
scroll to position [2057, 0]
